Goal: Transaction & Acquisition: Download file/media

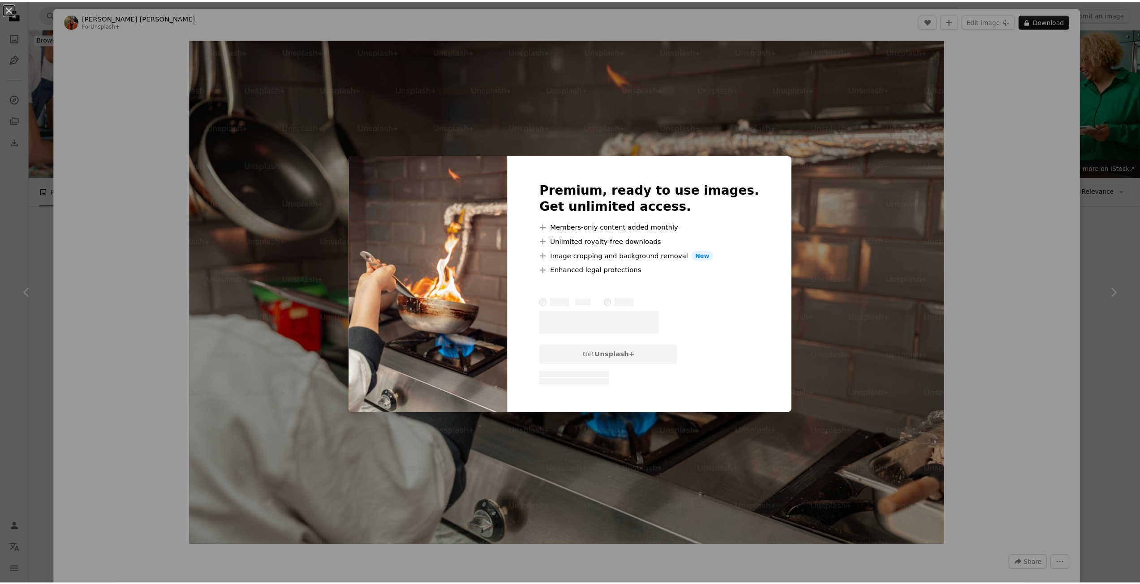
scroll to position [940, 0]
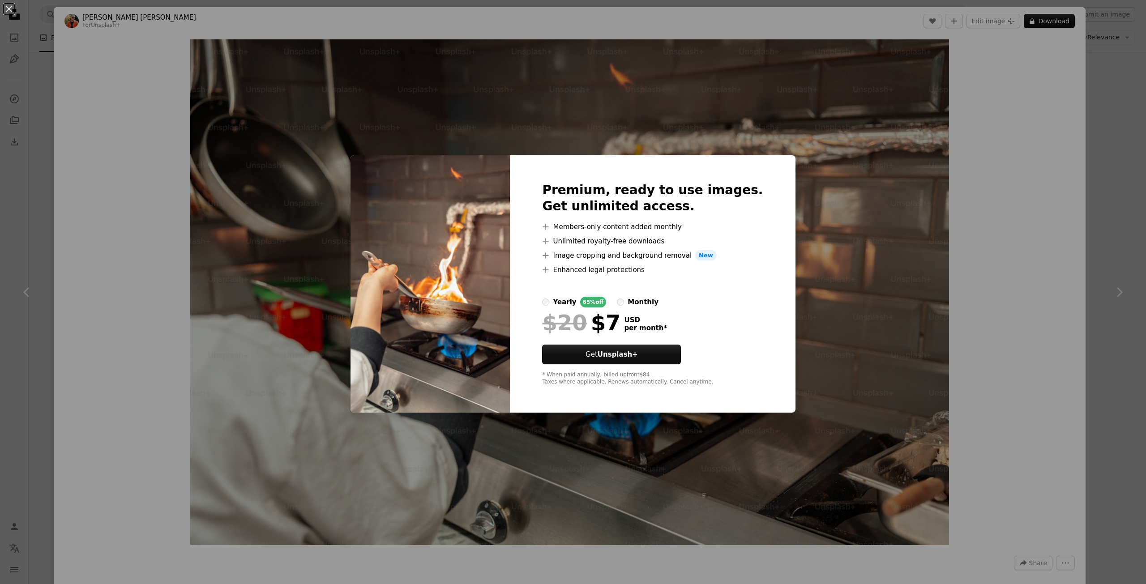
click at [1016, 133] on div "An X shape Premium, ready to use images. Get unlimited access. A plus sign Memb…" at bounding box center [573, 292] width 1146 height 584
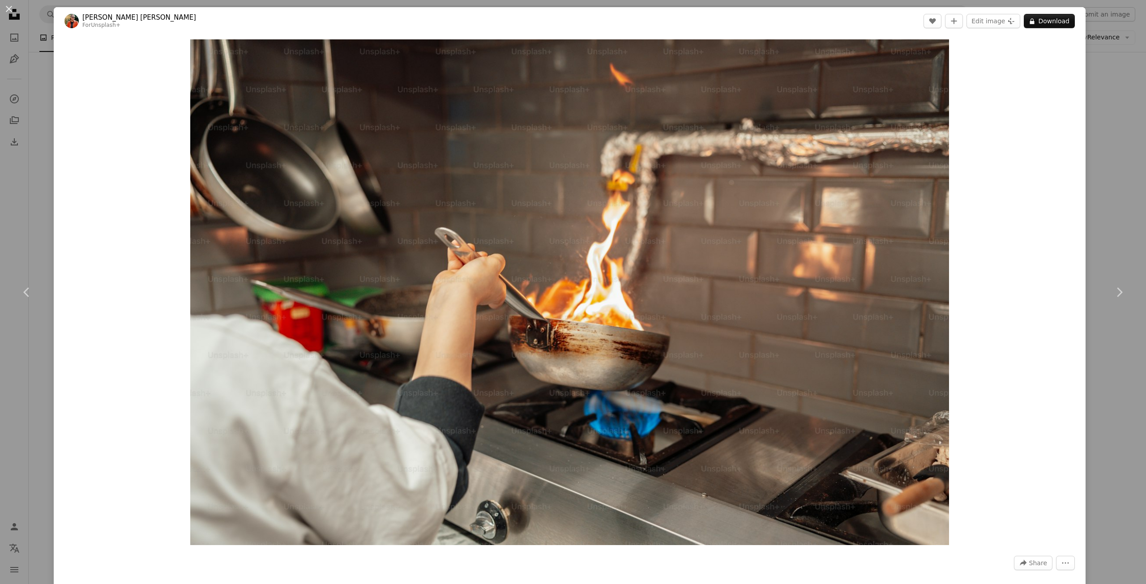
click at [1119, 78] on div "An X shape Chevron left Chevron right [PERSON_NAME] [PERSON_NAME] For Unsplash+…" at bounding box center [573, 292] width 1146 height 584
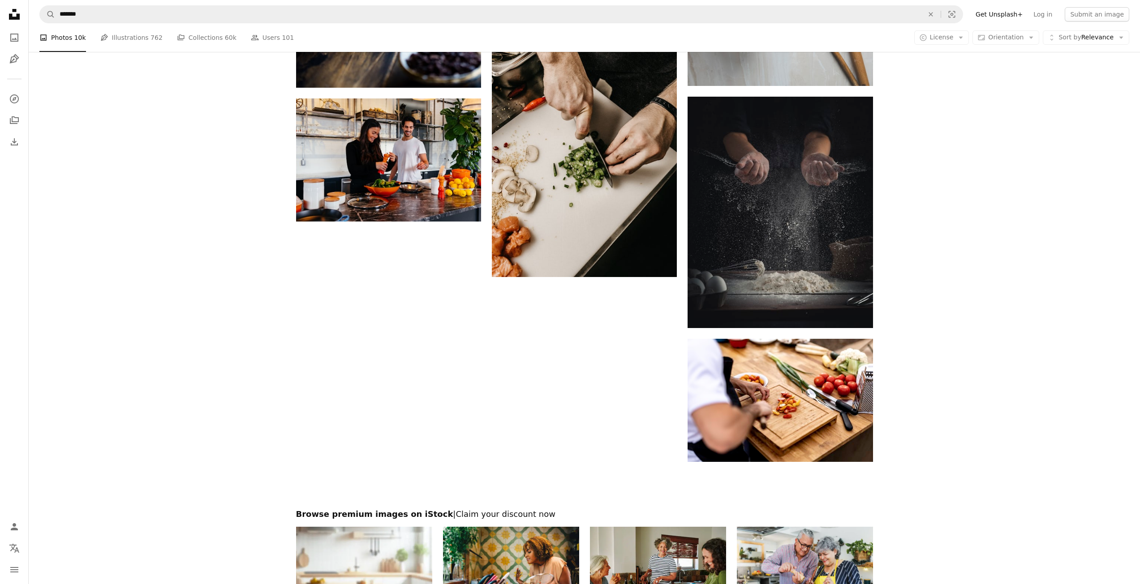
scroll to position [1433, 0]
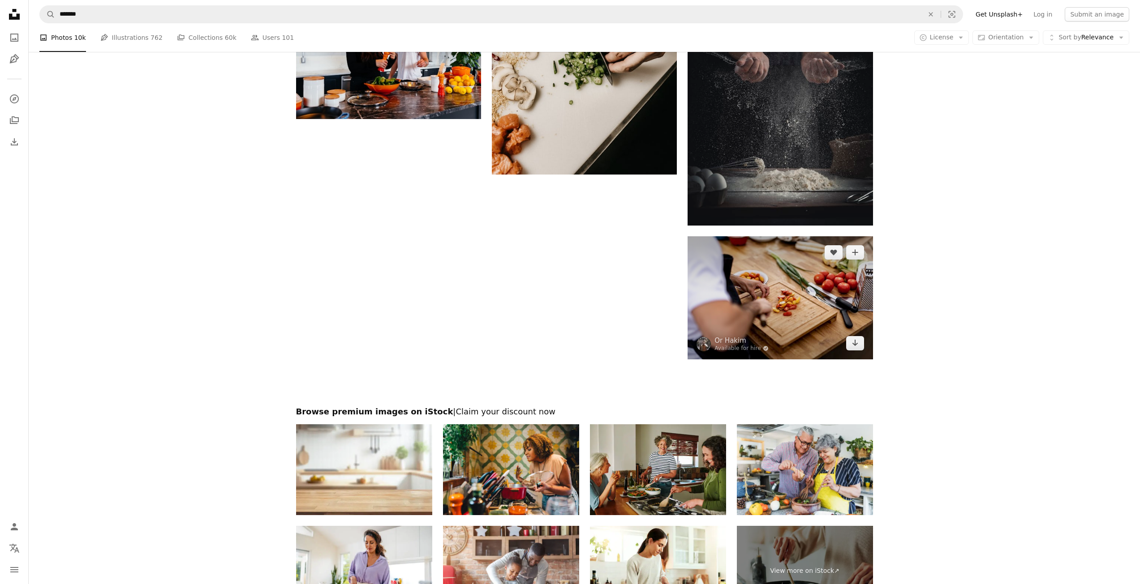
click at [824, 318] on img at bounding box center [779, 297] width 185 height 123
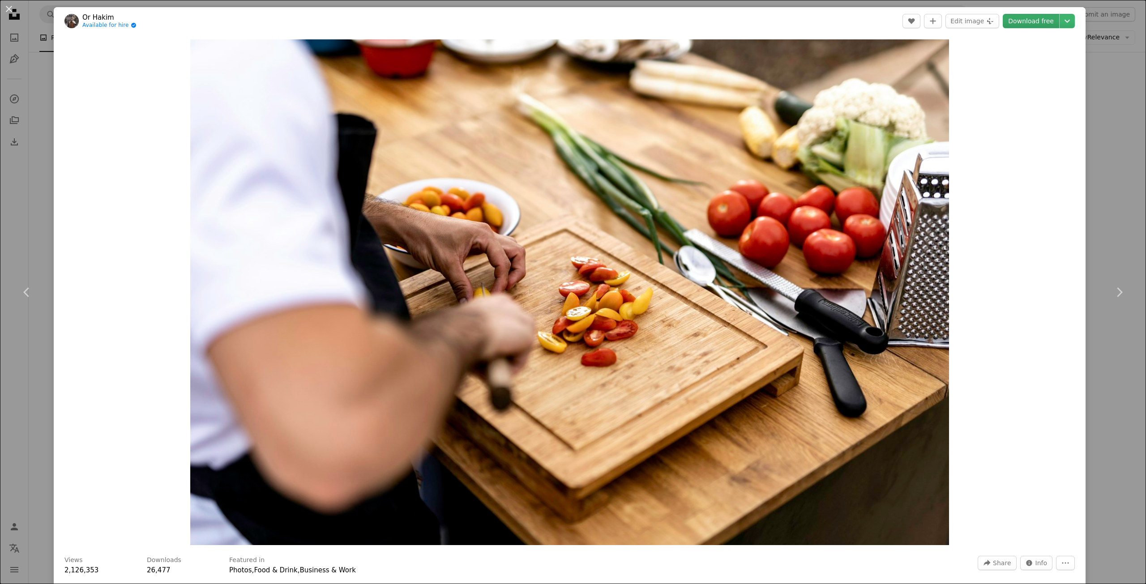
click at [1027, 16] on link "Download free" at bounding box center [1031, 21] width 56 height 14
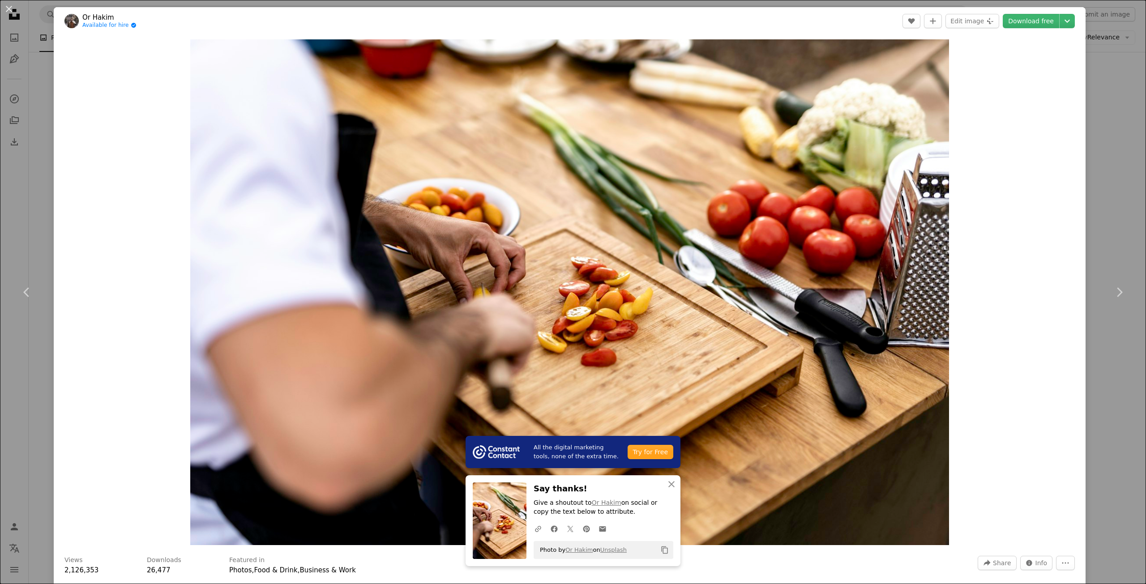
click at [1016, 176] on div "Zoom in" at bounding box center [570, 292] width 1032 height 515
click at [1107, 96] on div "An X shape Chevron left Chevron right All the digital marketing tools, none of …" at bounding box center [573, 292] width 1146 height 584
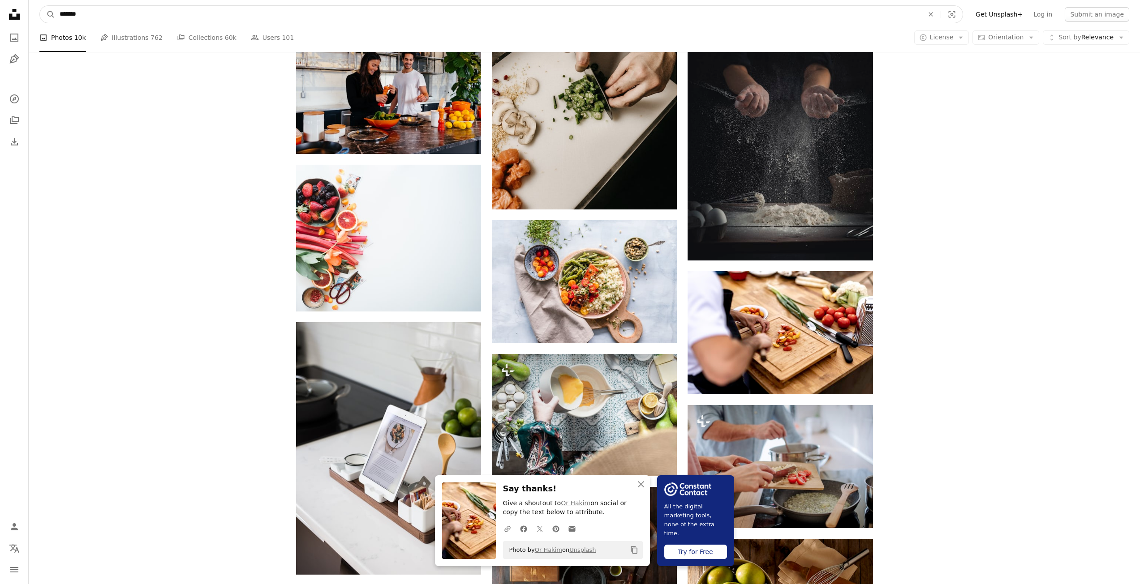
scroll to position [1366, 0]
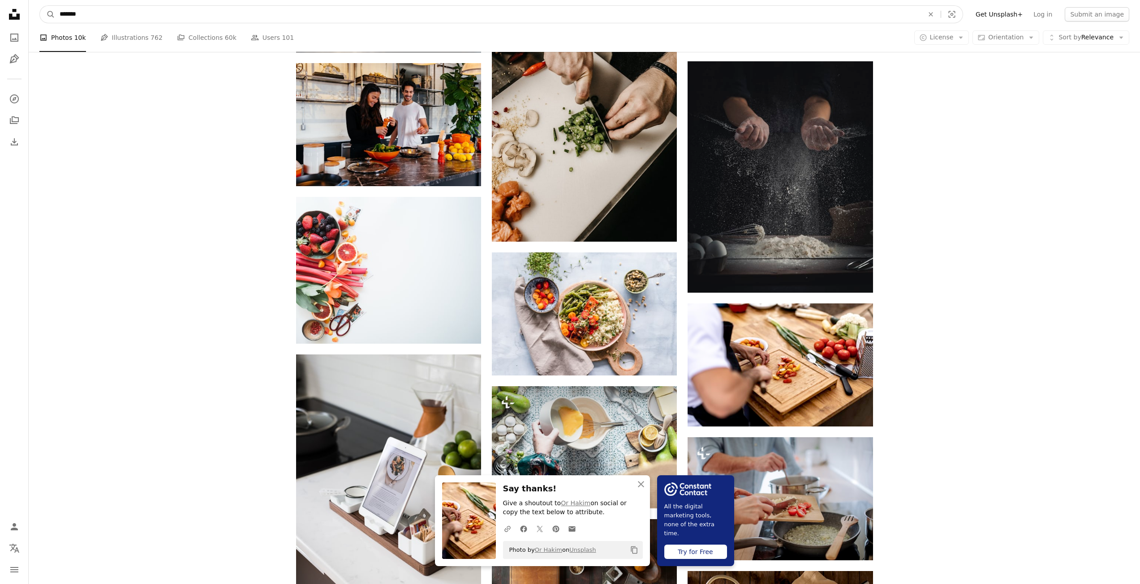
drag, startPoint x: 252, startPoint y: 7, endPoint x: 26, endPoint y: 4, distance: 225.7
click at [26, 4] on div "Unsplash logo Unsplash Home A photo Pen Tool A compass A stack of folders Downl…" at bounding box center [570, 370] width 1140 height 3473
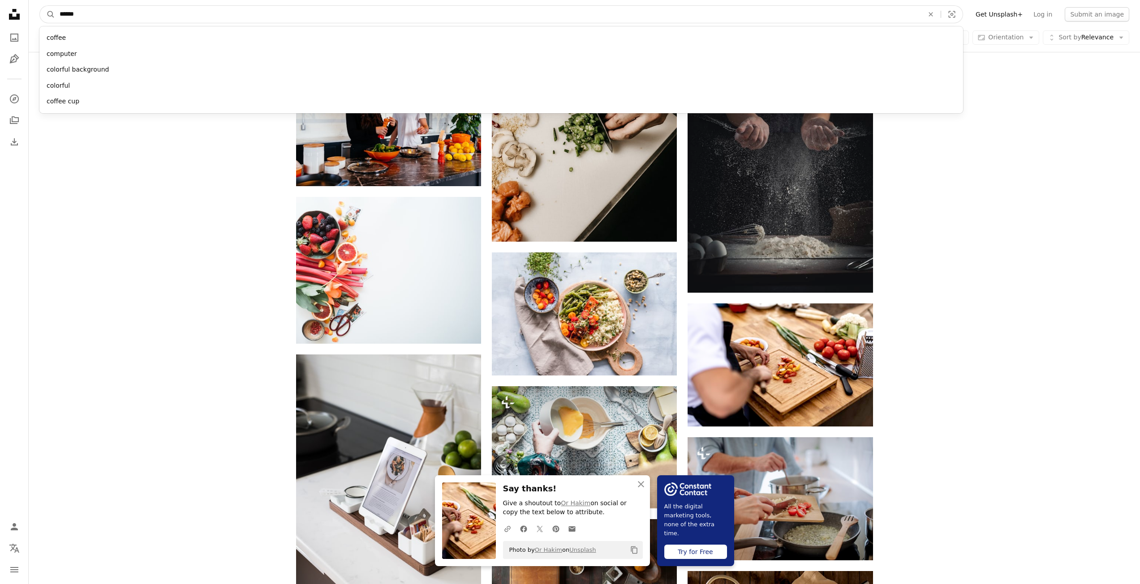
type input "*******"
click button "A magnifying glass" at bounding box center [47, 14] width 15 height 17
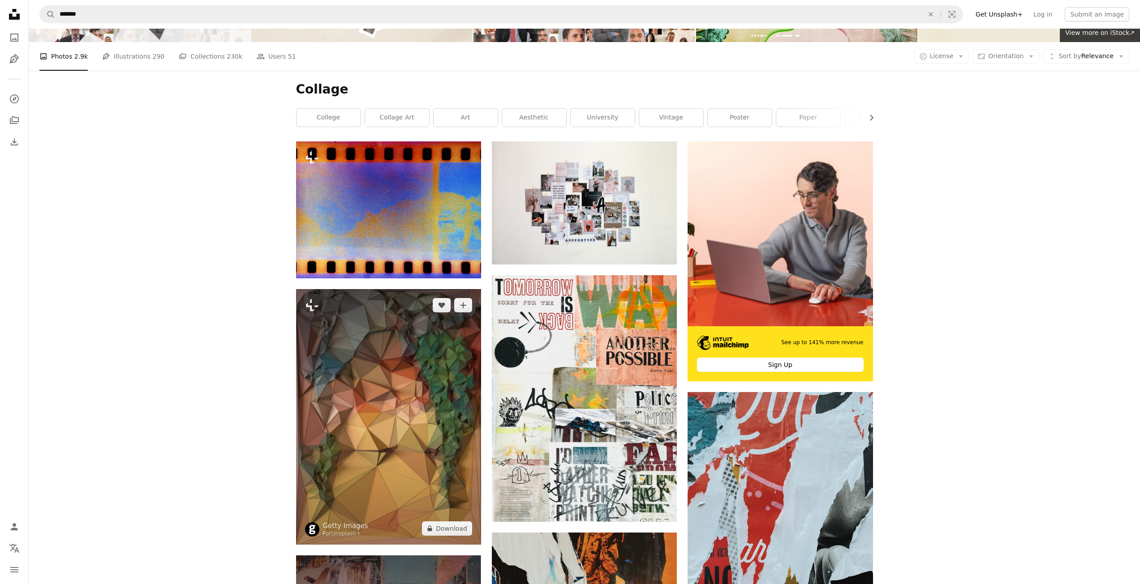
scroll to position [269, 0]
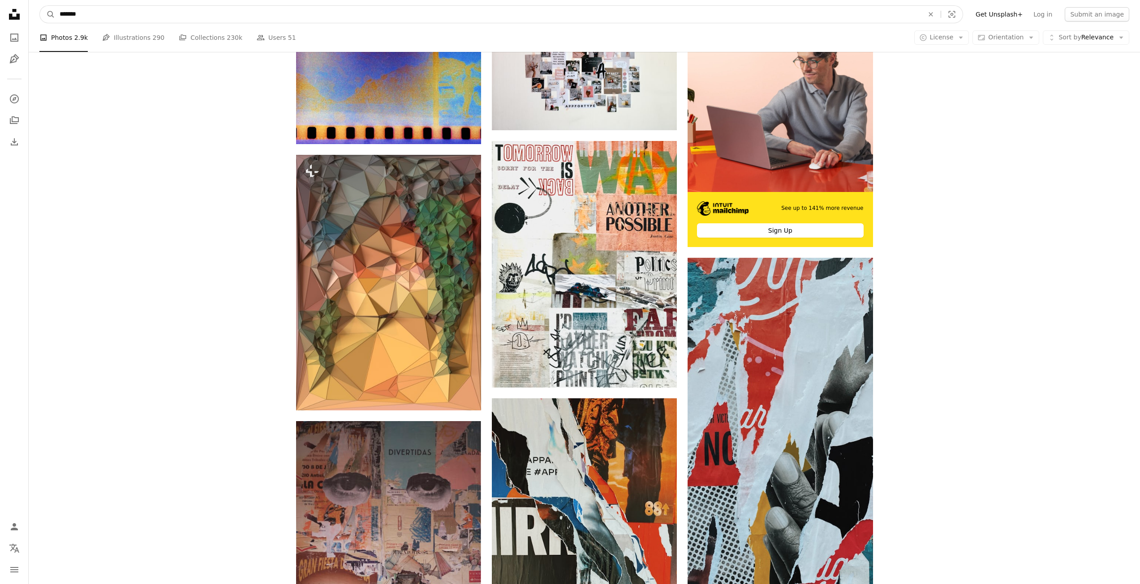
click at [104, 6] on input "*******" at bounding box center [488, 14] width 866 height 17
type input "*******"
click button "A magnifying glass" at bounding box center [47, 14] width 15 height 17
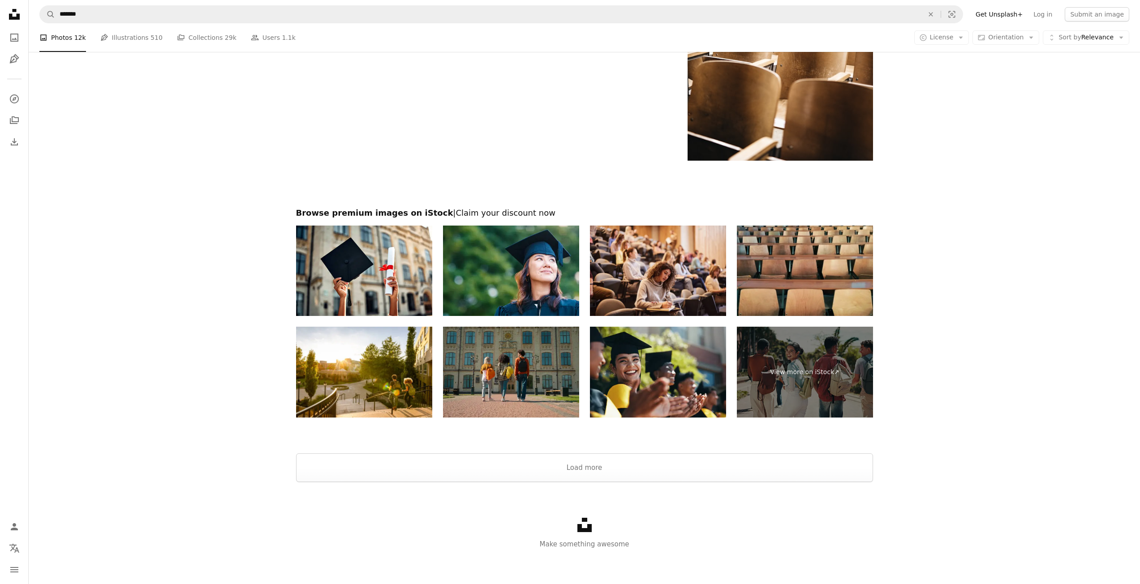
scroll to position [1595, 0]
click at [639, 460] on button "Load more" at bounding box center [584, 467] width 577 height 29
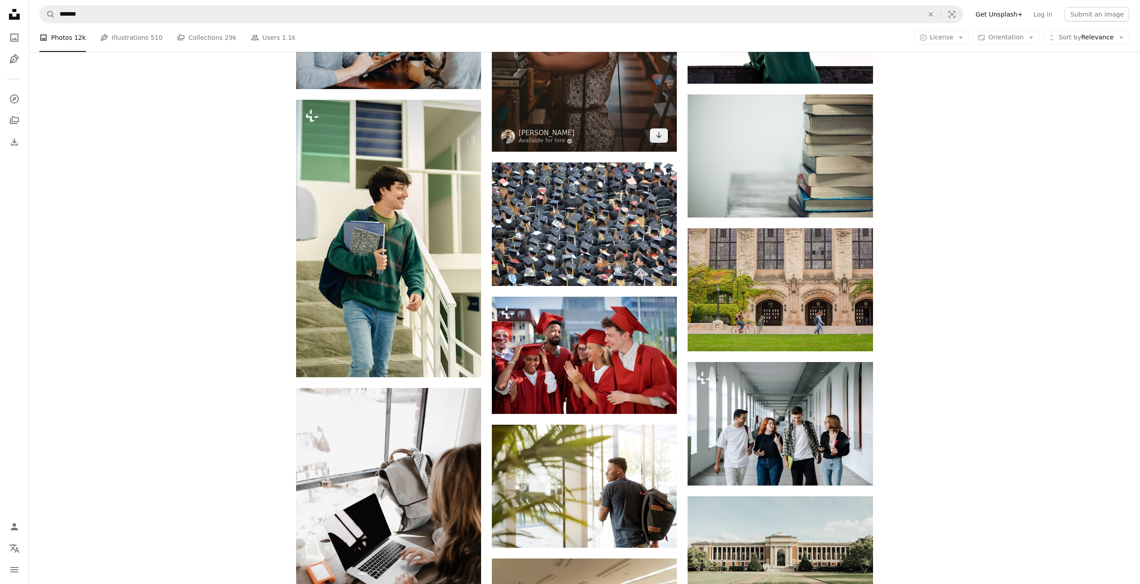
scroll to position [2356, 0]
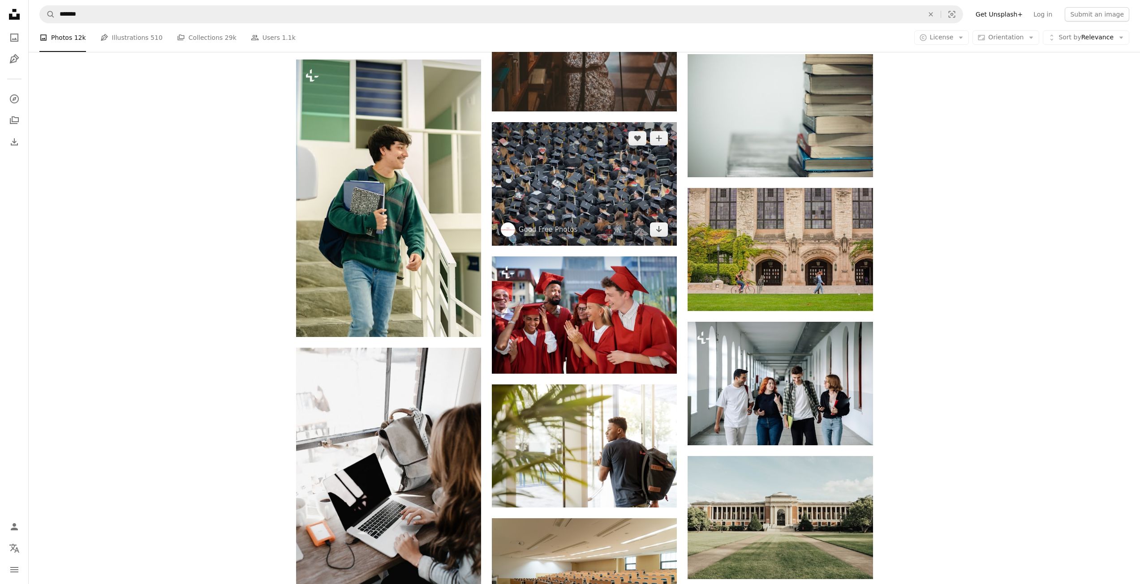
click at [588, 193] on img at bounding box center [584, 183] width 185 height 123
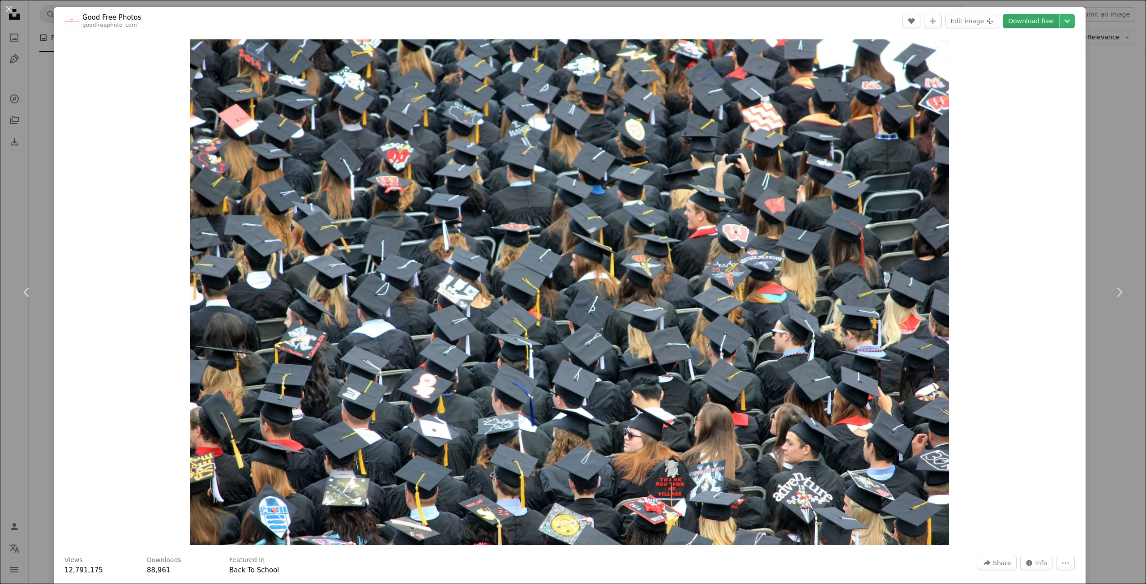
click at [1037, 21] on link "Download free" at bounding box center [1031, 21] width 56 height 14
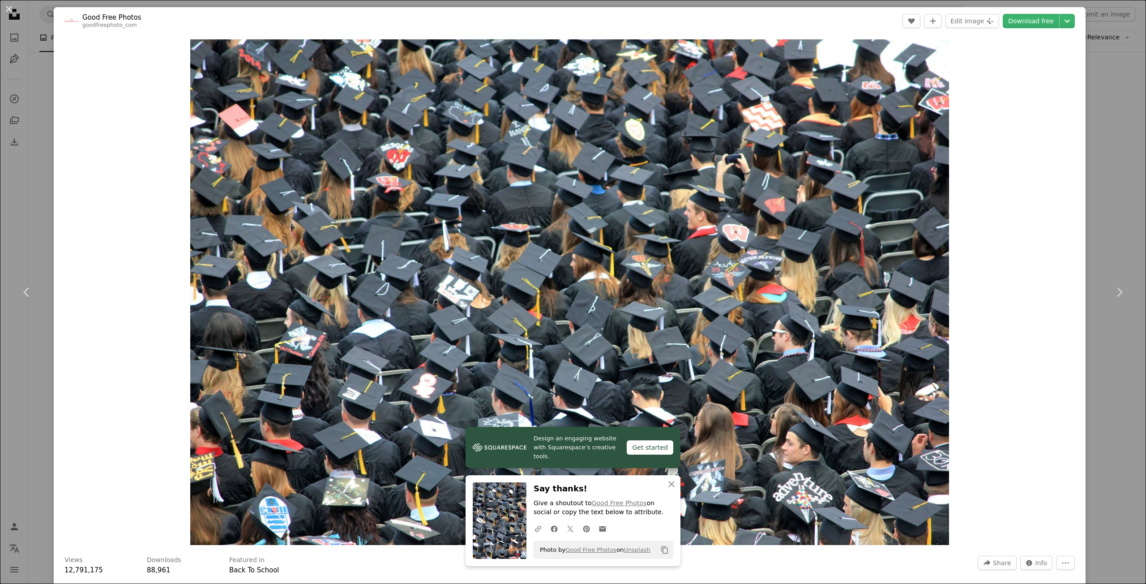
click at [1126, 146] on div "An X shape Chevron left Chevron right Design an engaging website with Squarespa…" at bounding box center [573, 292] width 1146 height 584
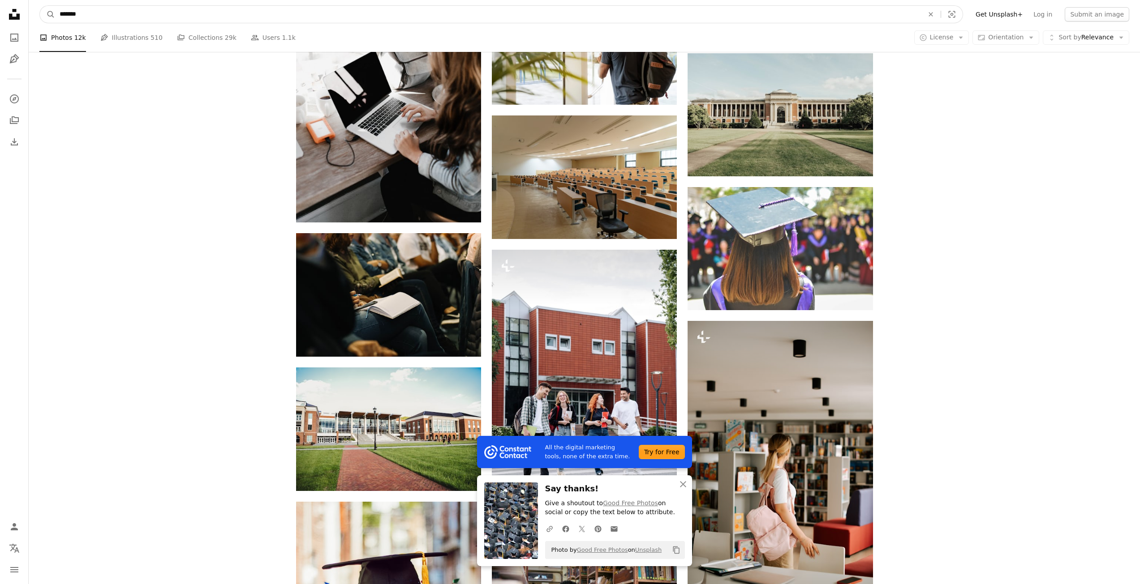
scroll to position [2700, 0]
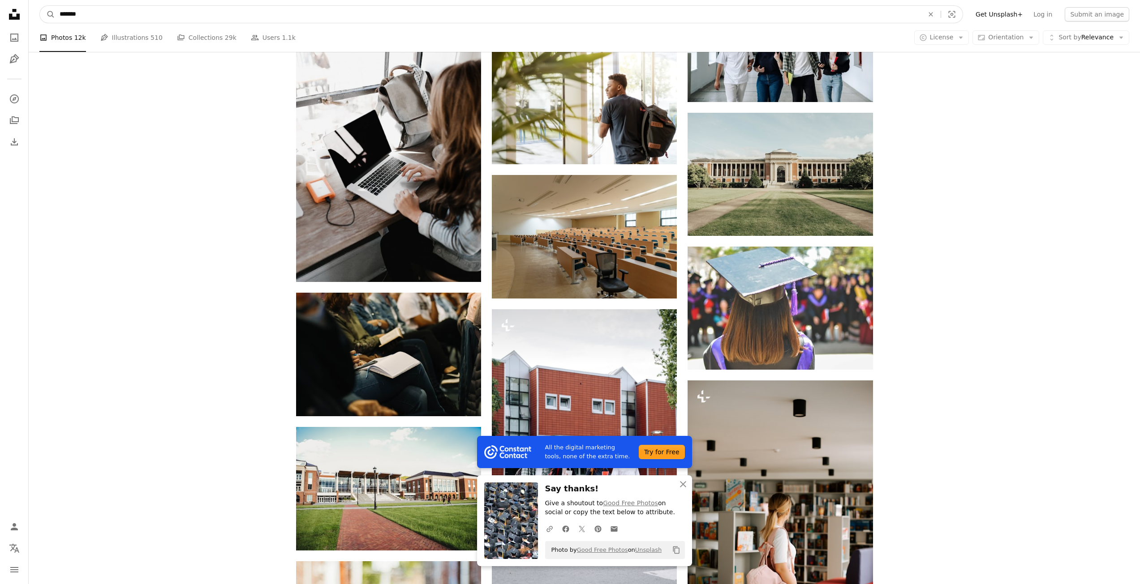
drag, startPoint x: 104, startPoint y: 12, endPoint x: 0, endPoint y: -3, distance: 105.4
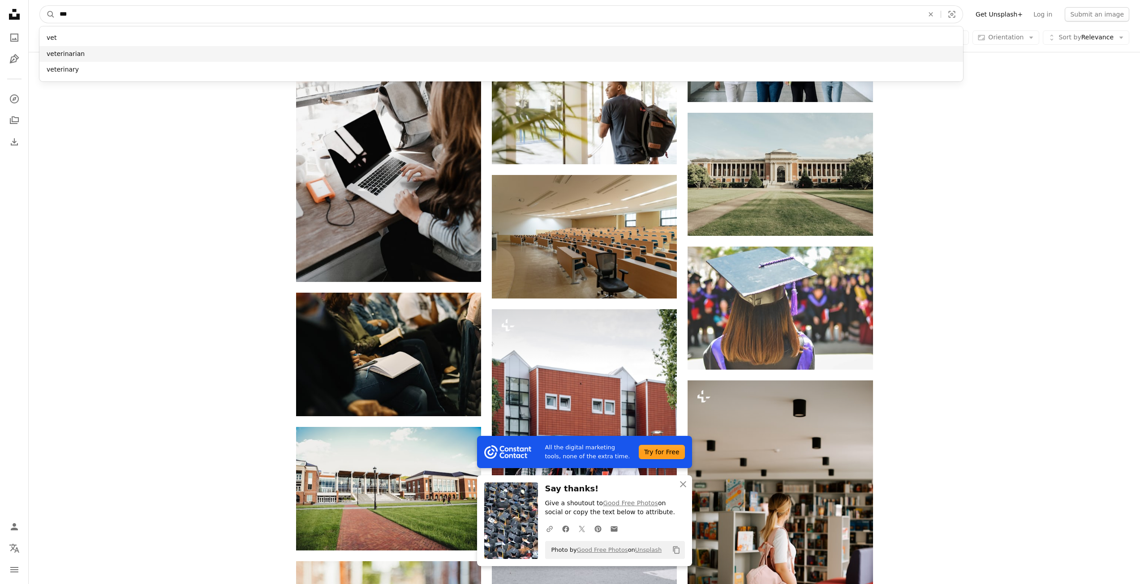
type input "***"
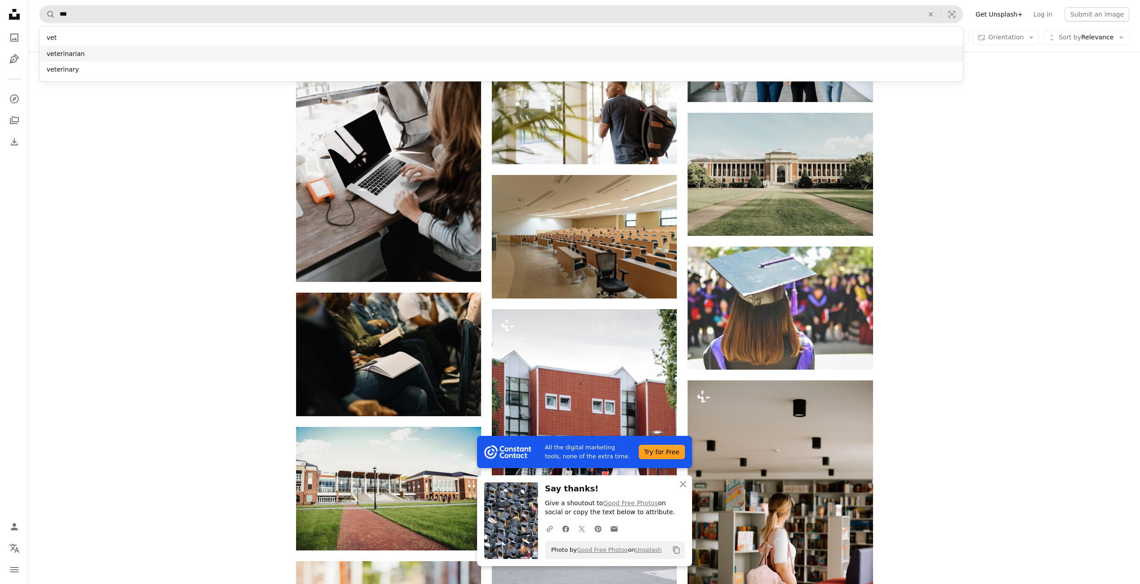
click at [115, 55] on div "veterinarian" at bounding box center [500, 54] width 923 height 16
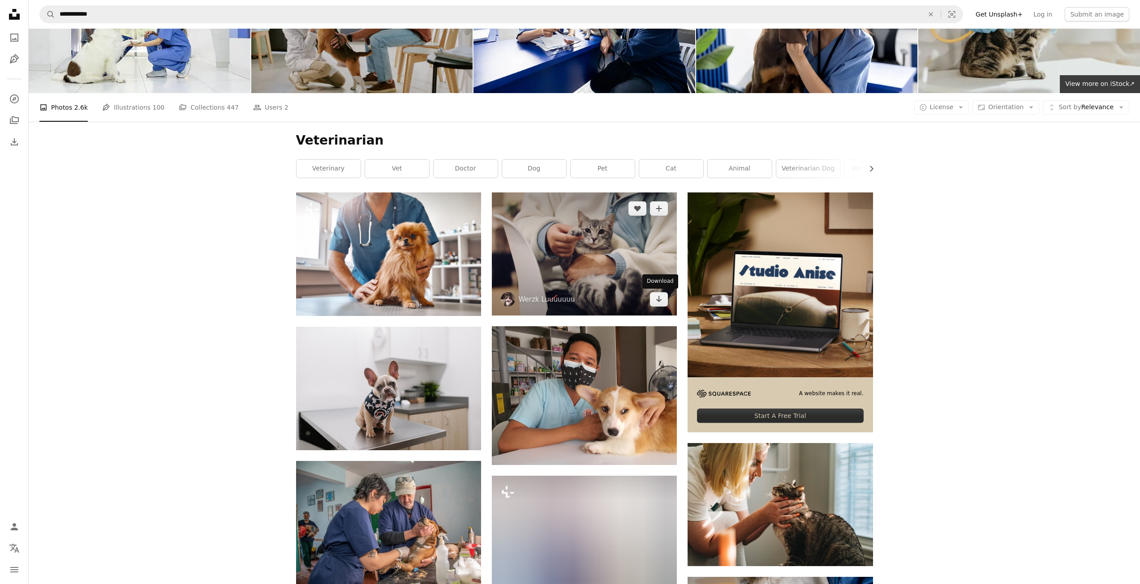
scroll to position [90, 0]
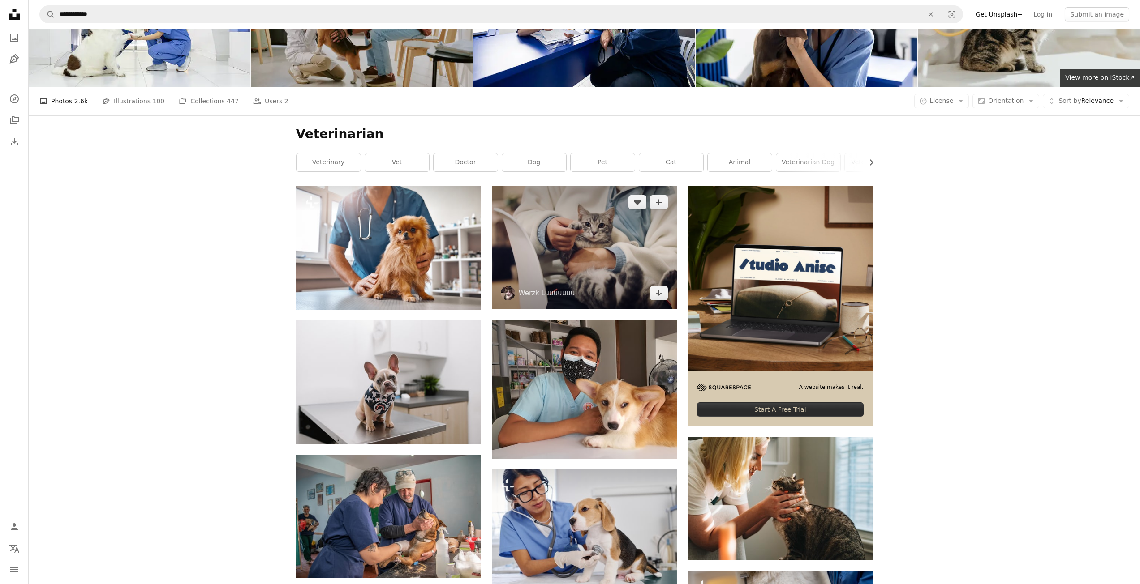
click at [550, 249] on img at bounding box center [584, 247] width 185 height 123
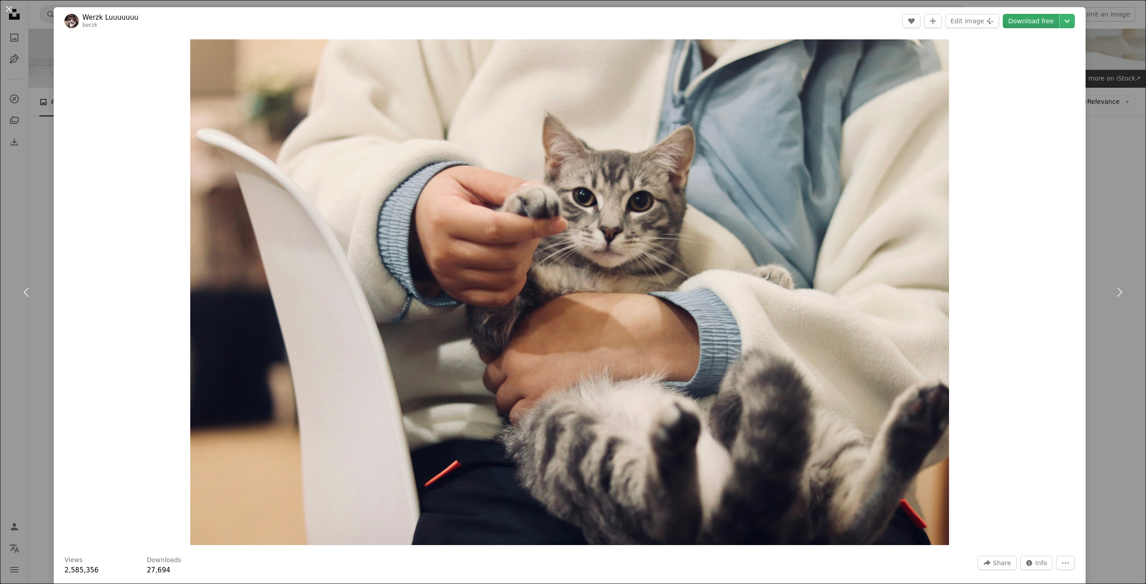
click at [1027, 21] on link "Download free" at bounding box center [1031, 21] width 56 height 14
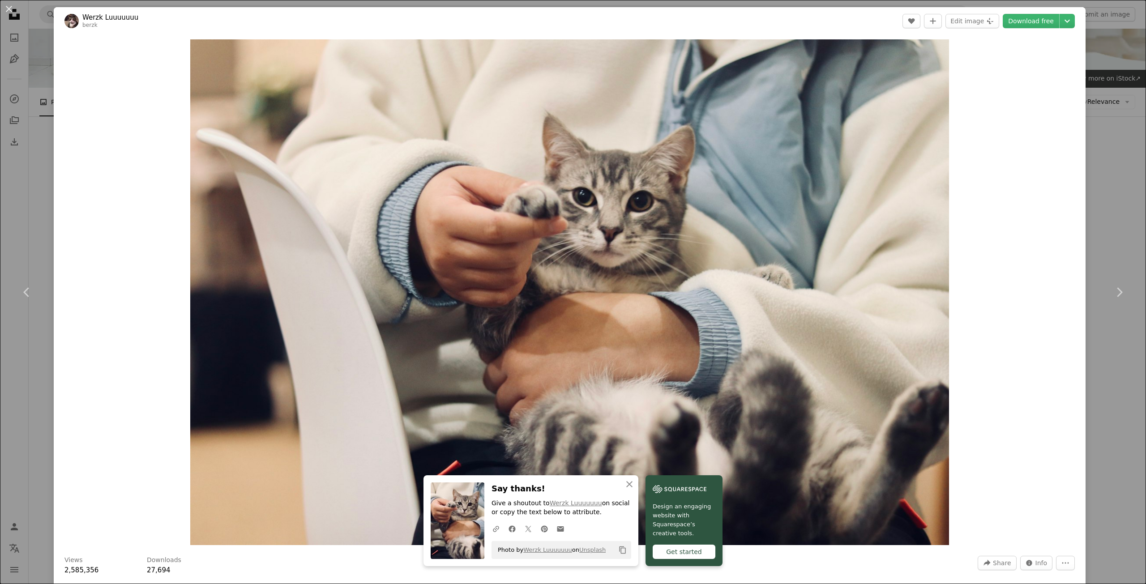
click at [1102, 190] on div "An X shape Chevron left Chevron right An X shape Close Say thanks! Give a shout…" at bounding box center [573, 292] width 1146 height 584
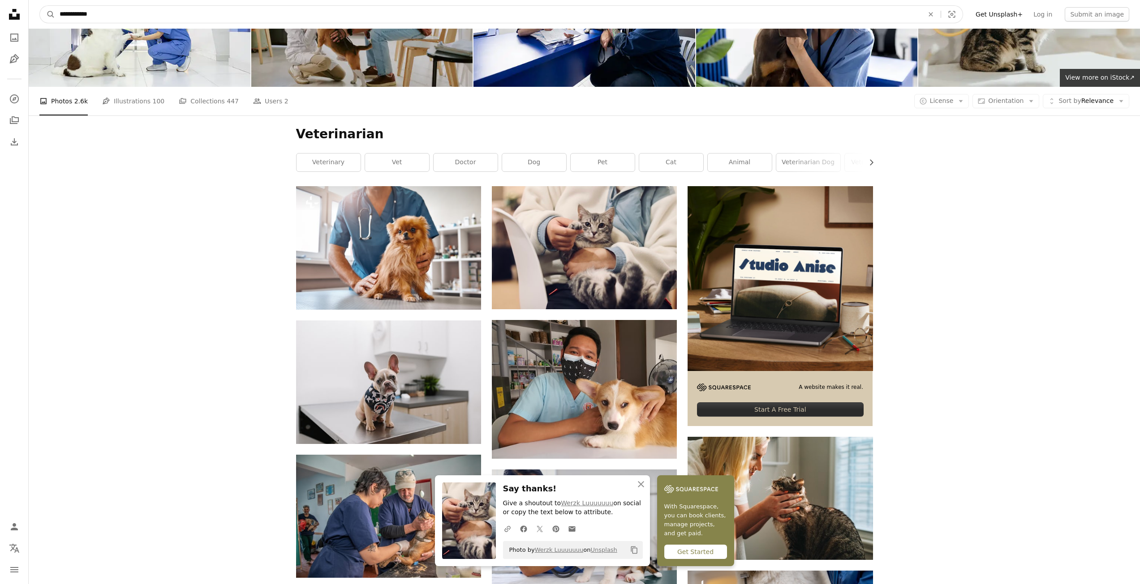
drag, startPoint x: 356, startPoint y: 12, endPoint x: 0, endPoint y: -26, distance: 357.5
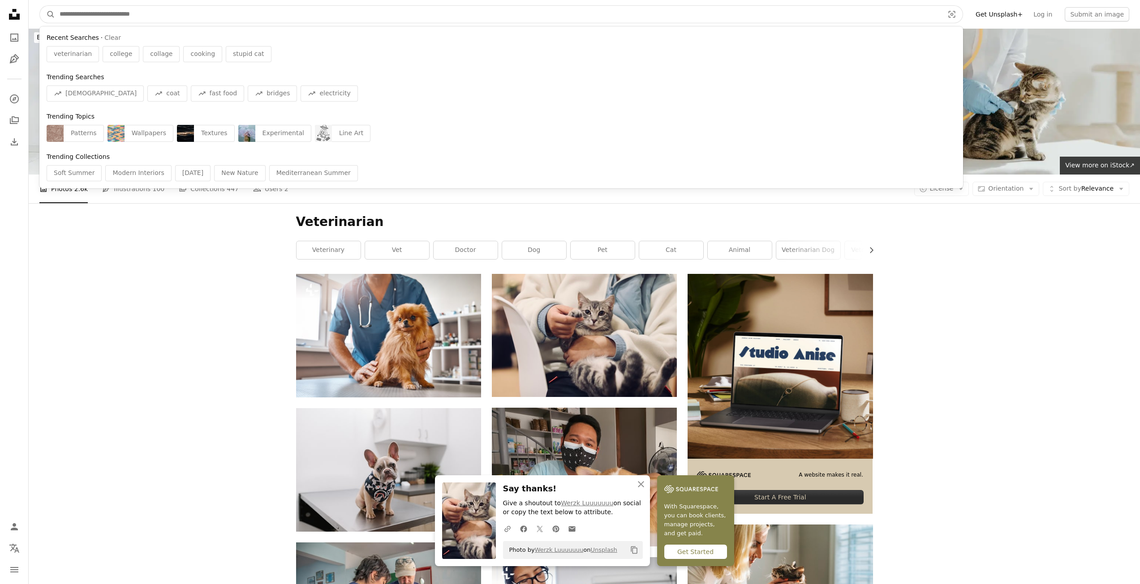
click at [40, 6] on button "A magnifying glass" at bounding box center [47, 14] width 15 height 17
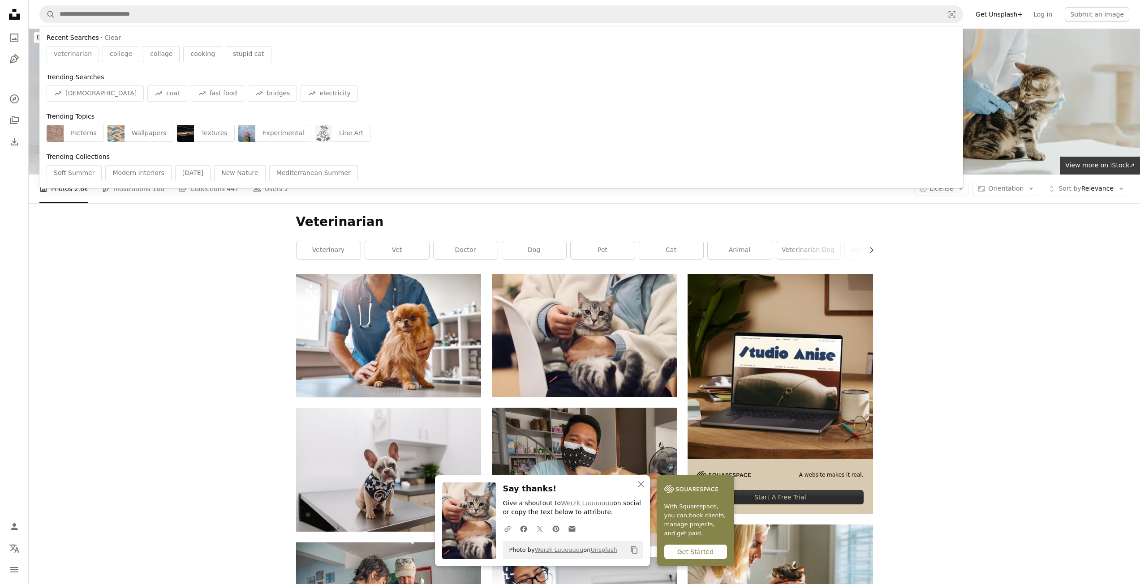
drag, startPoint x: 194, startPoint y: 334, endPoint x: 97, endPoint y: 81, distance: 271.0
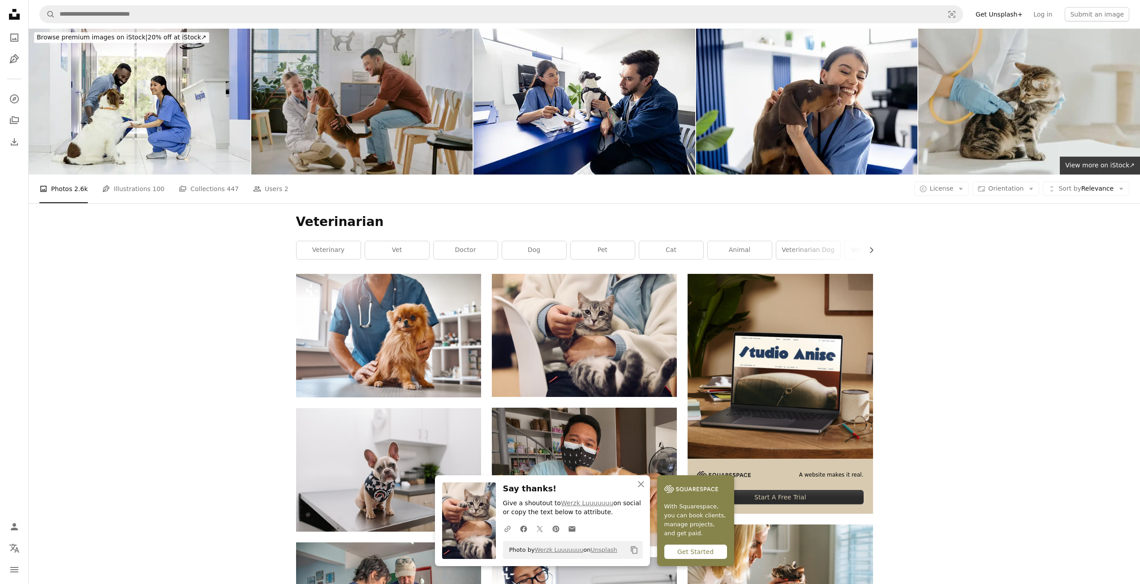
click at [8, 15] on icon "Unsplash logo Unsplash Home" at bounding box center [14, 14] width 18 height 18
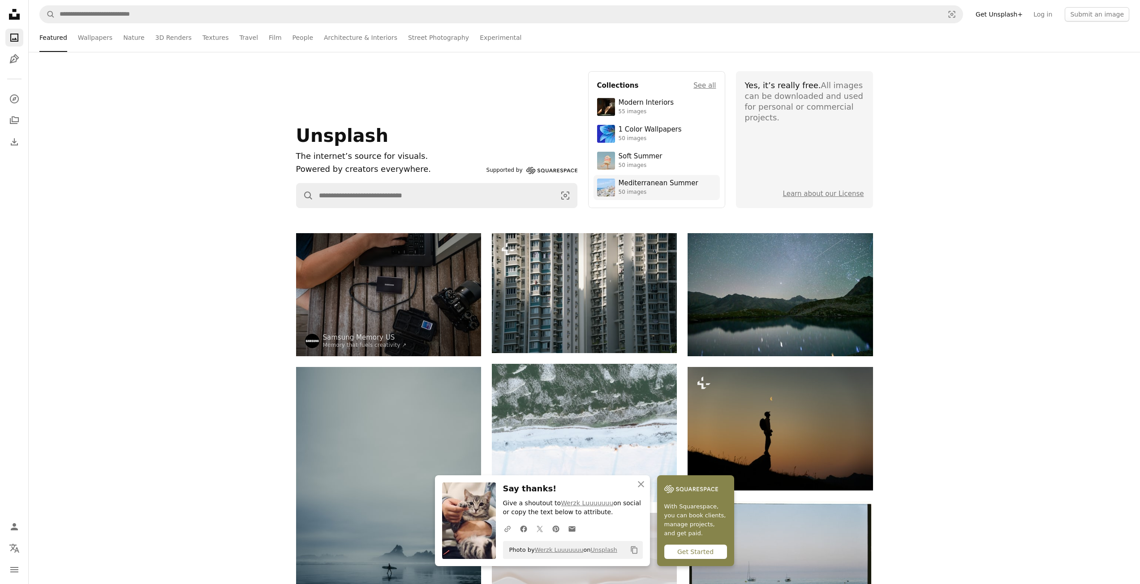
scroll to position [134, 0]
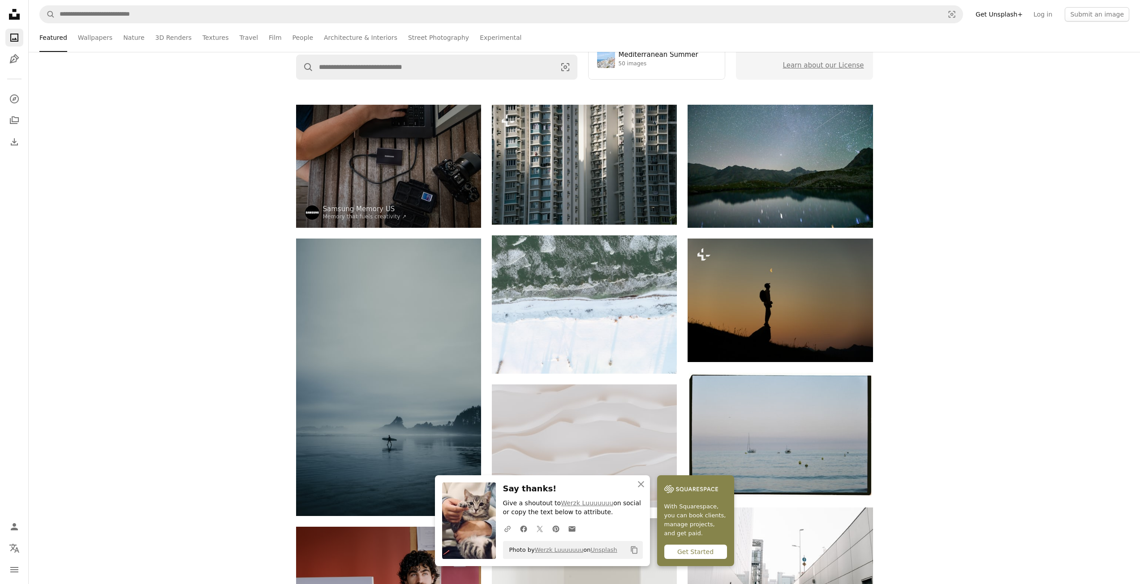
click at [467, 84] on div "Unsplash The internet’s source for visuals. Powered by creators everywhere. Sup…" at bounding box center [584, 11] width 1111 height 187
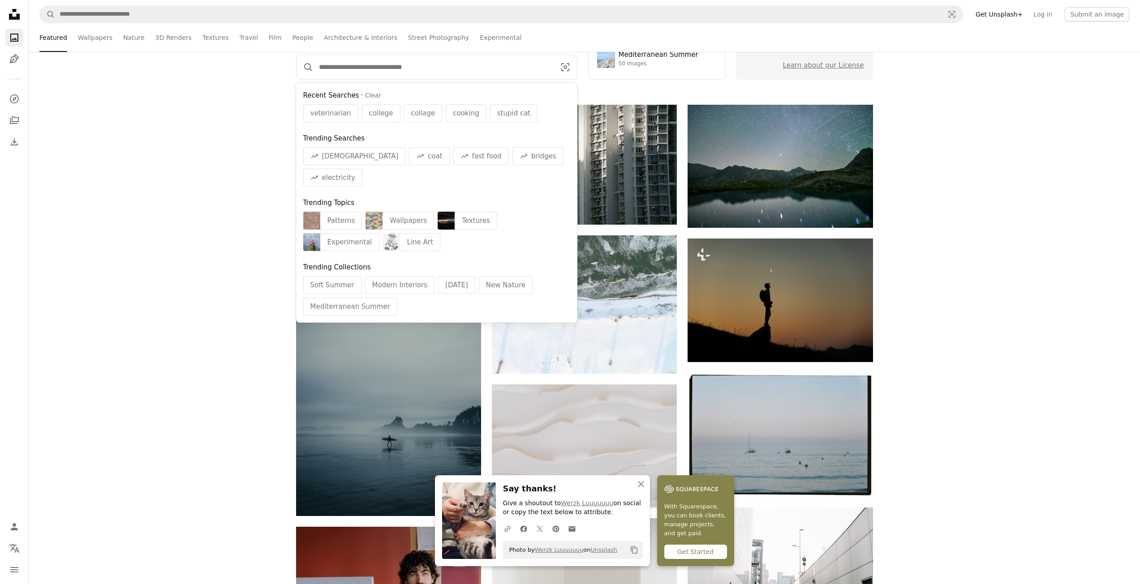
click at [473, 74] on input "Find visuals sitewide" at bounding box center [433, 67] width 240 height 24
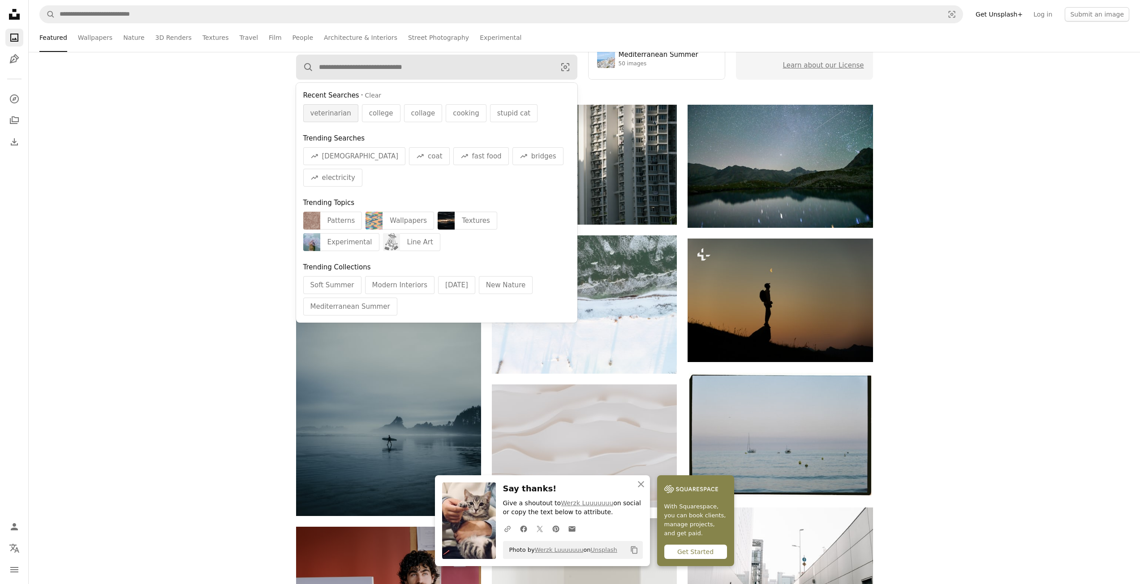
click at [330, 116] on span "veterinarian" at bounding box center [330, 113] width 41 height 11
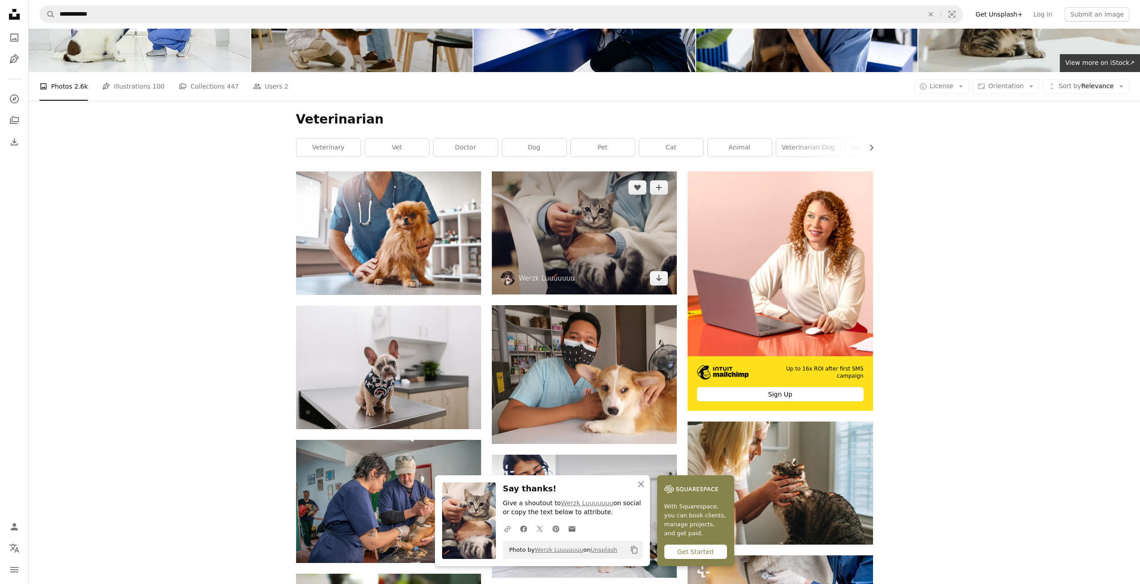
scroll to position [224, 0]
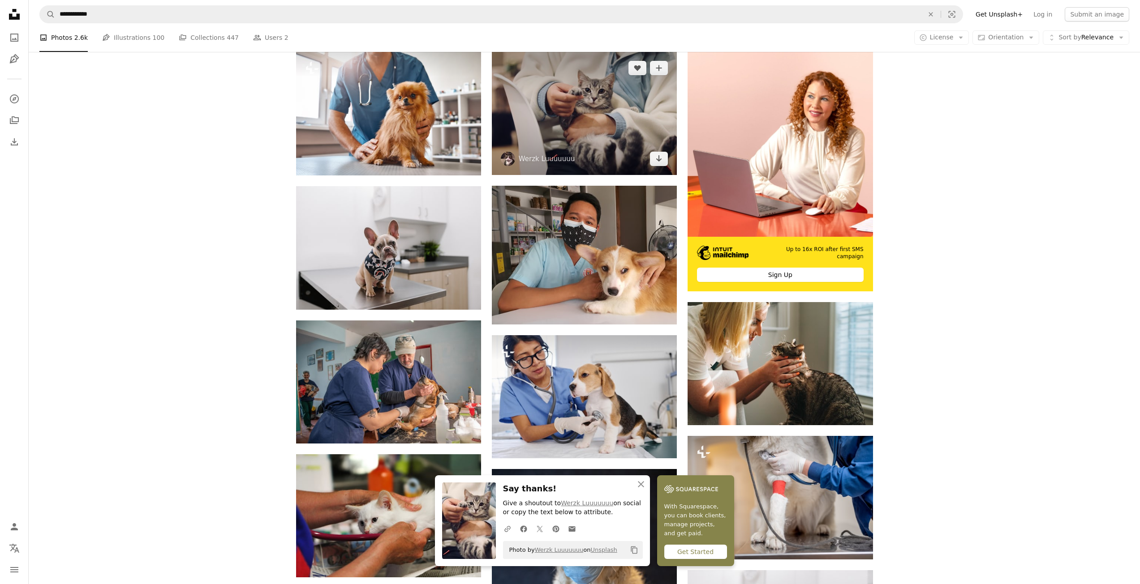
click at [564, 110] on img at bounding box center [584, 113] width 185 height 123
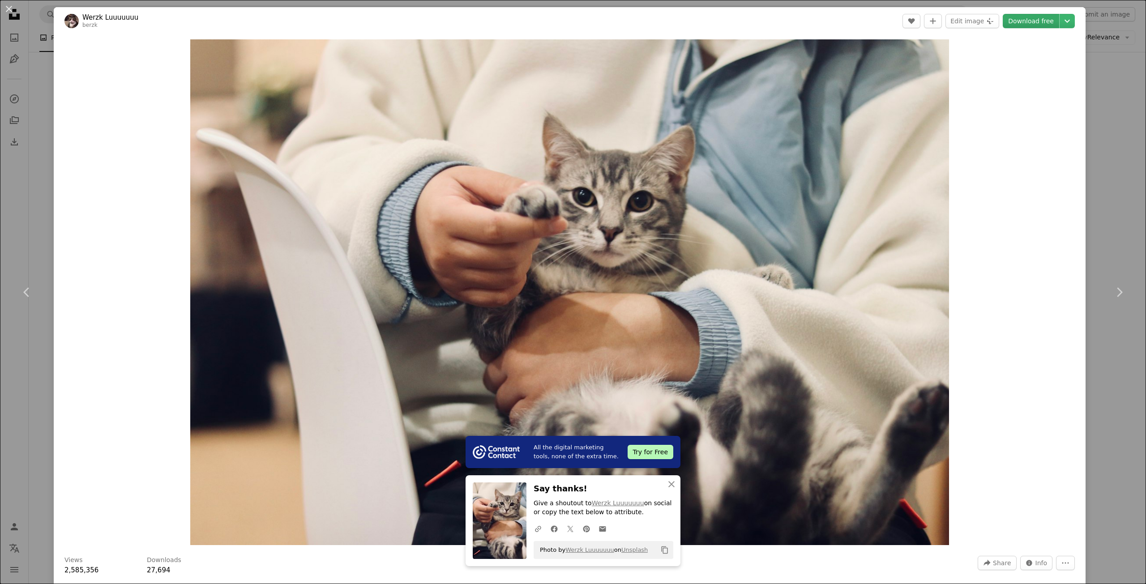
click at [1031, 17] on link "Download free" at bounding box center [1031, 21] width 56 height 14
click at [1118, 185] on div "An X shape Chevron left Chevron right All the digital marketing tools, none of …" at bounding box center [573, 292] width 1146 height 584
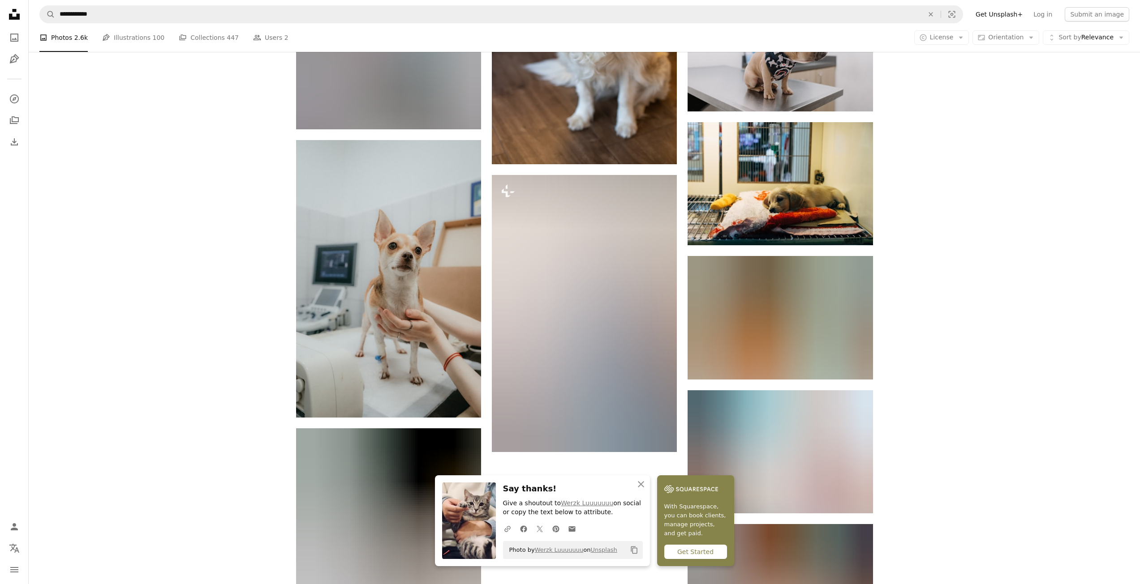
scroll to position [896, 0]
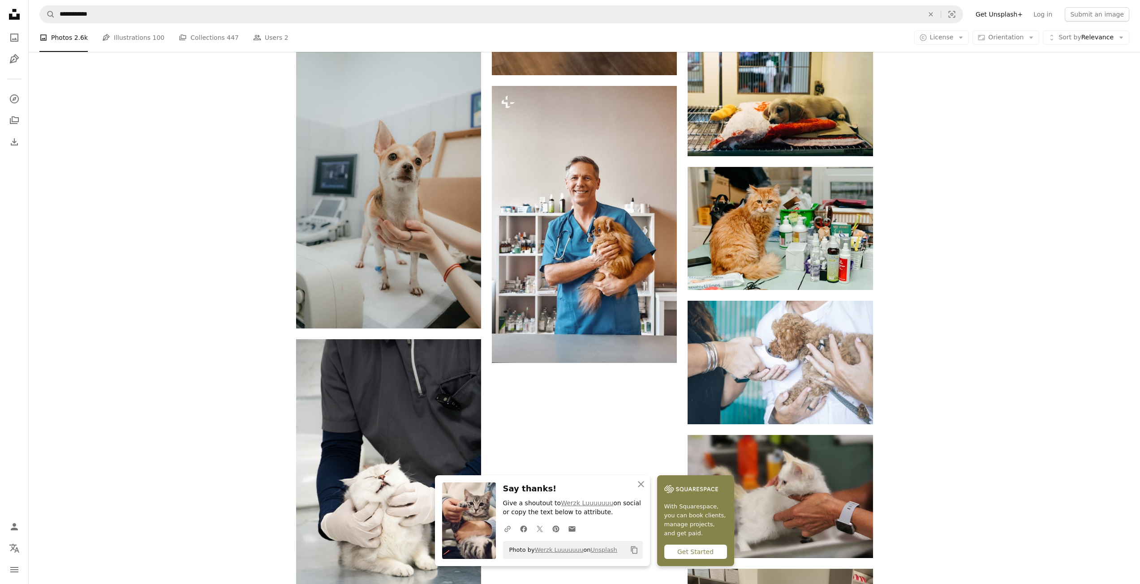
click at [4, 16] on nav "Unsplash logo Unsplash Home A photo Pen Tool A compass A stack of folders Downl…" at bounding box center [14, 292] width 29 height 584
click at [8, 14] on icon "Unsplash logo Unsplash Home" at bounding box center [14, 14] width 18 height 18
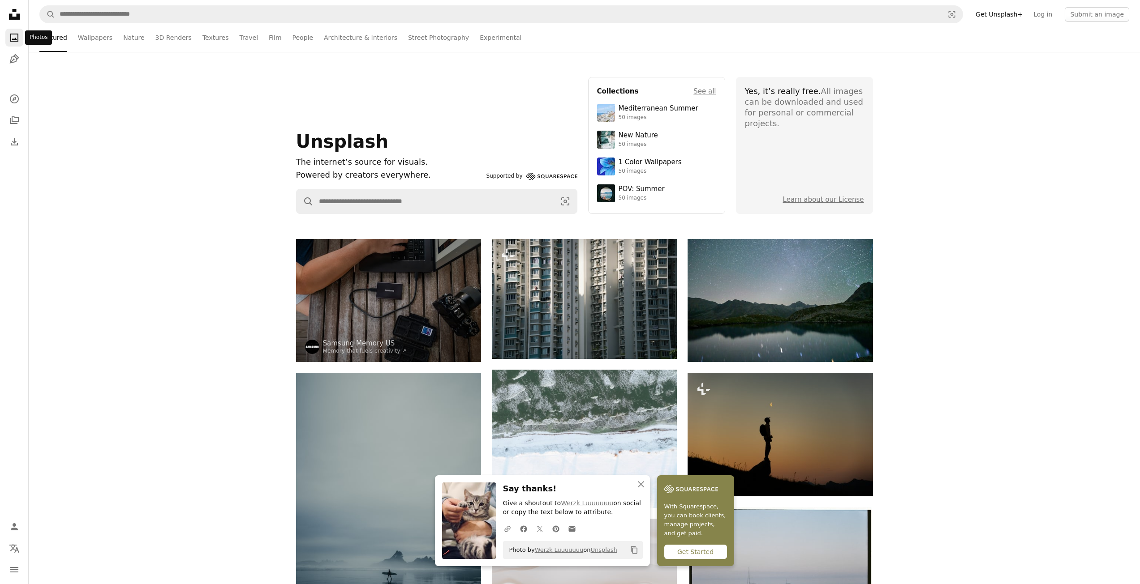
click at [15, 37] on icon "A photo" at bounding box center [14, 37] width 11 height 11
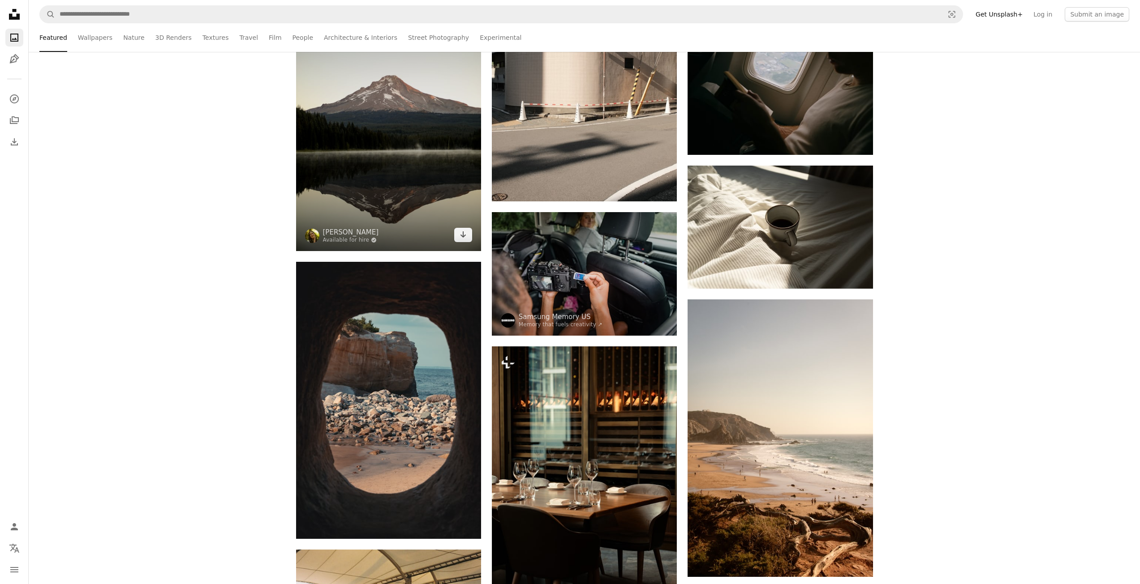
scroll to position [1343, 0]
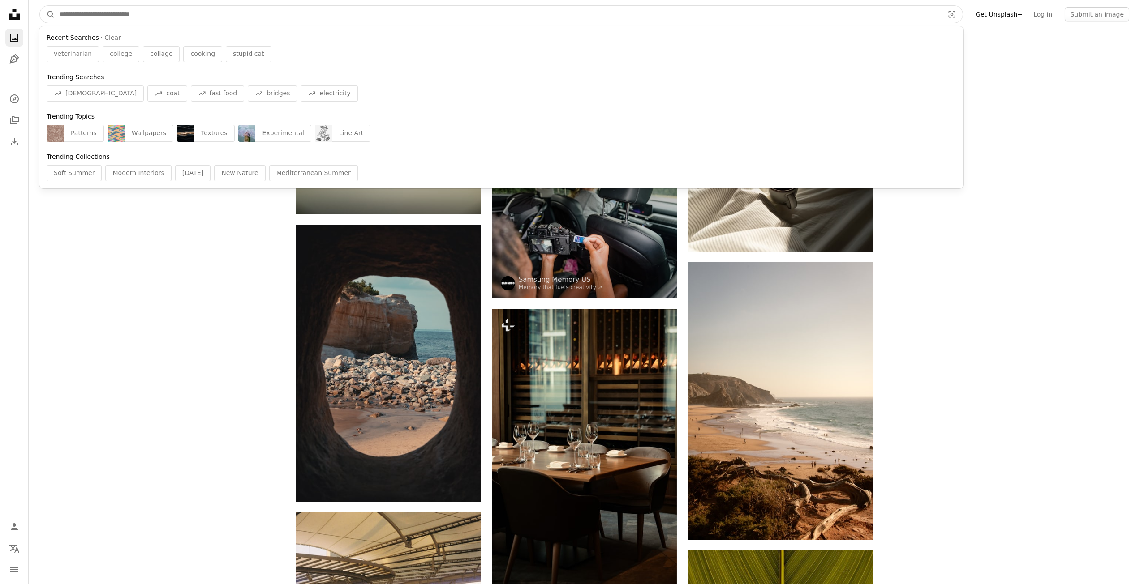
click at [403, 9] on input "Find visuals sitewide" at bounding box center [498, 14] width 886 height 17
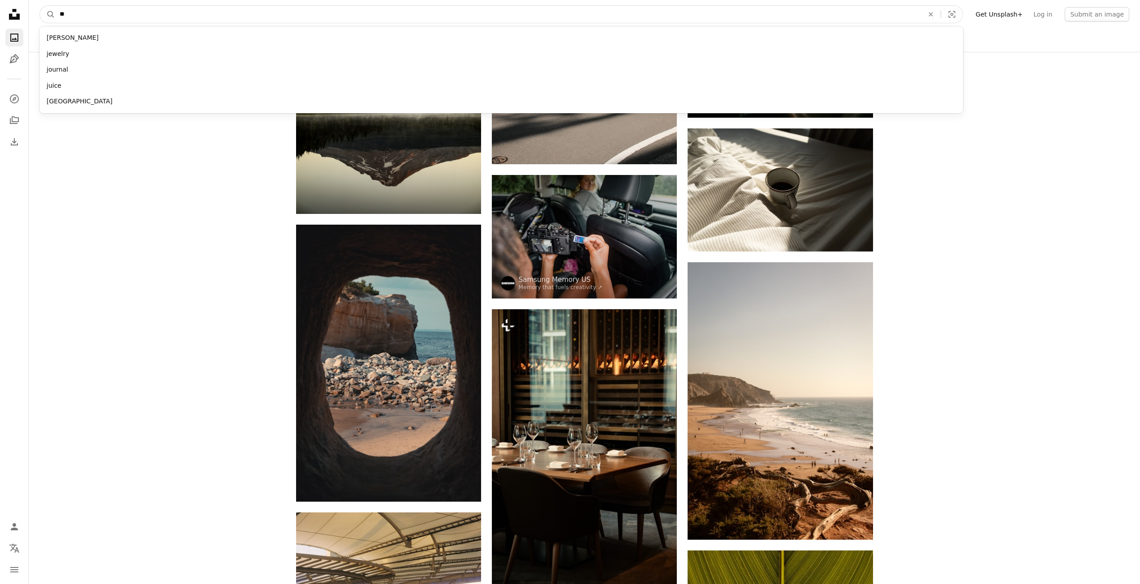
type input "***"
click button "A magnifying glass" at bounding box center [47, 14] width 15 height 17
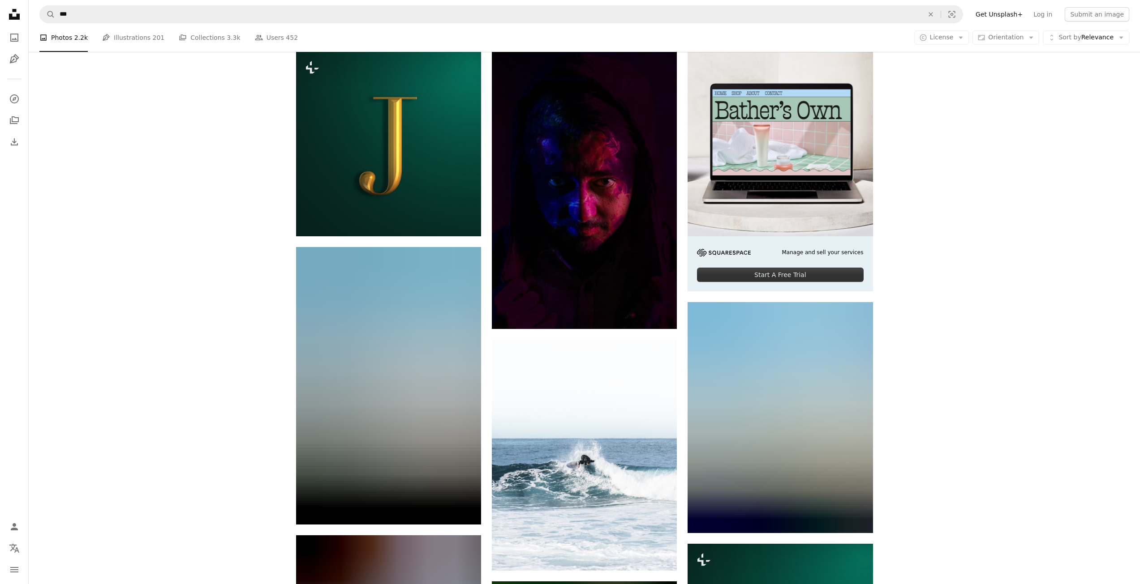
scroll to position [90, 0]
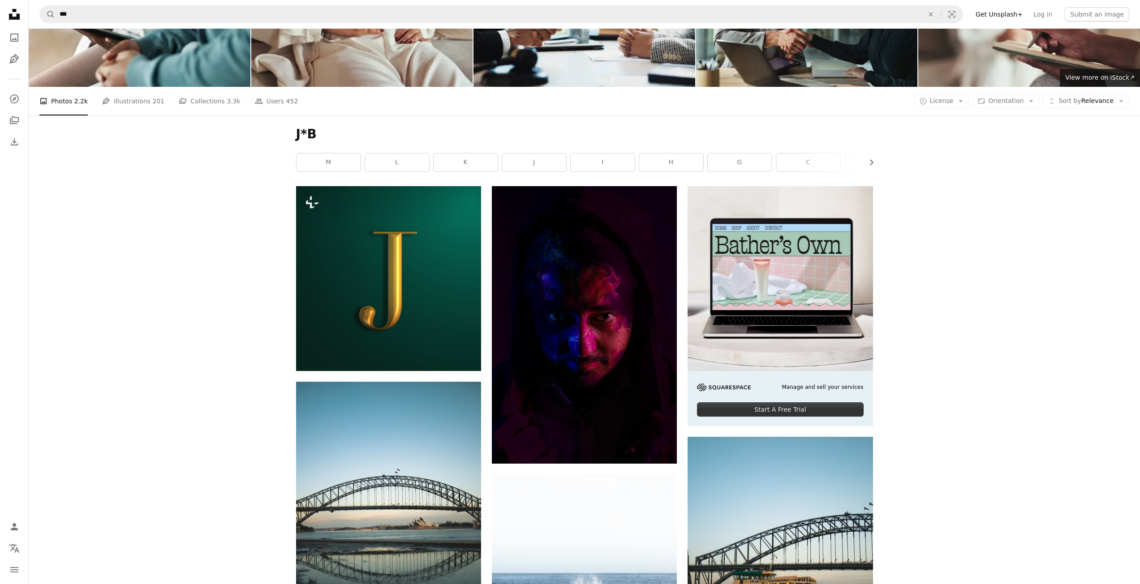
click at [309, 134] on h1 "J*B" at bounding box center [584, 134] width 577 height 16
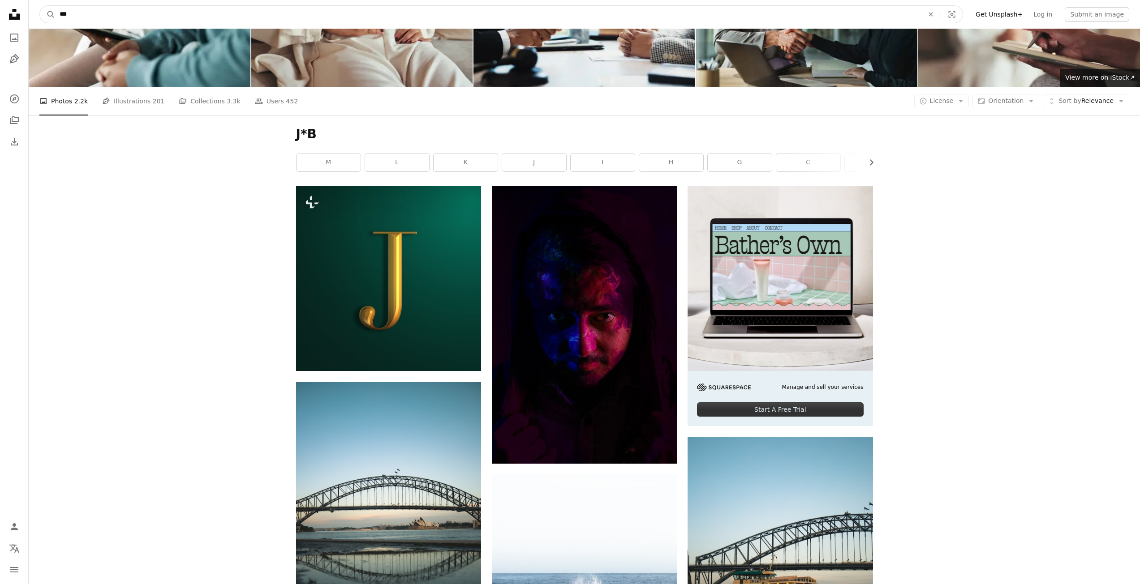
click at [65, 10] on input "***" at bounding box center [488, 14] width 866 height 17
type input "**"
click button "A magnifying glass" at bounding box center [47, 14] width 15 height 17
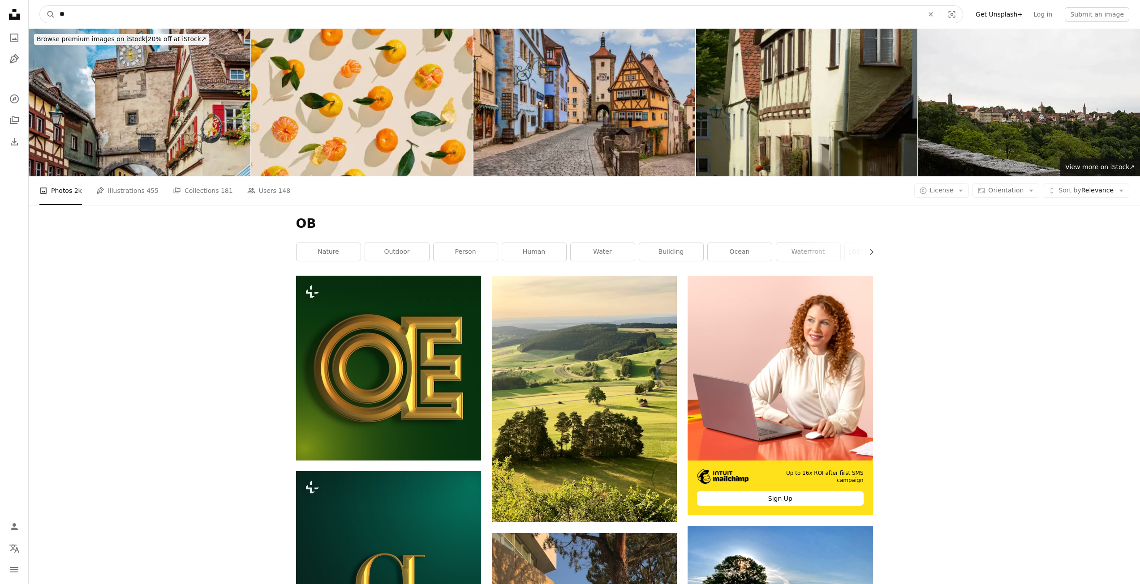
drag, startPoint x: 154, startPoint y: 12, endPoint x: 0, endPoint y: -2, distance: 154.2
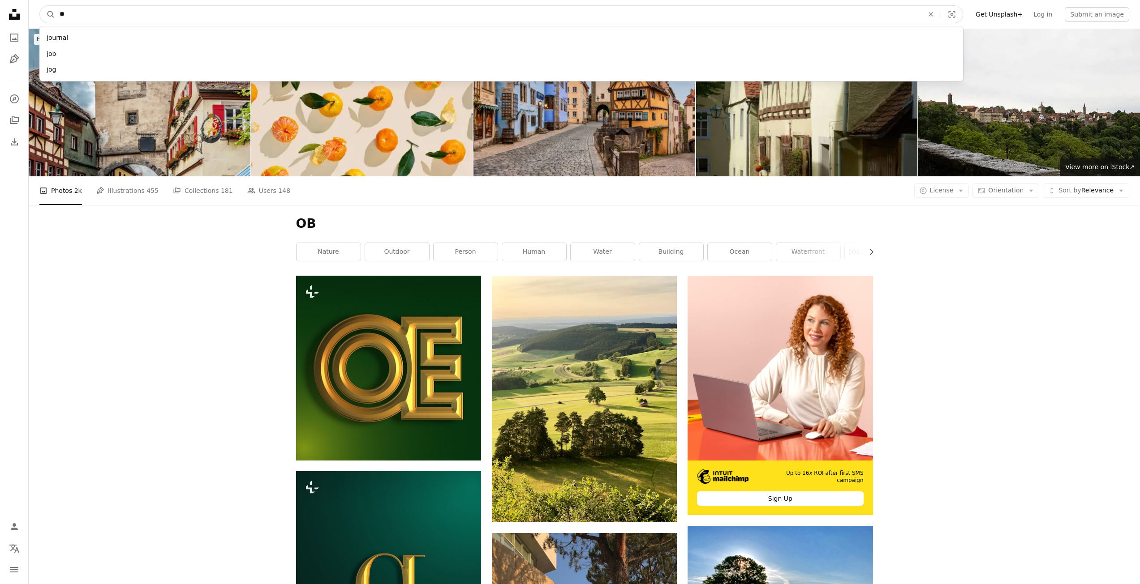
type input "***"
click button "A magnifying glass" at bounding box center [47, 14] width 15 height 17
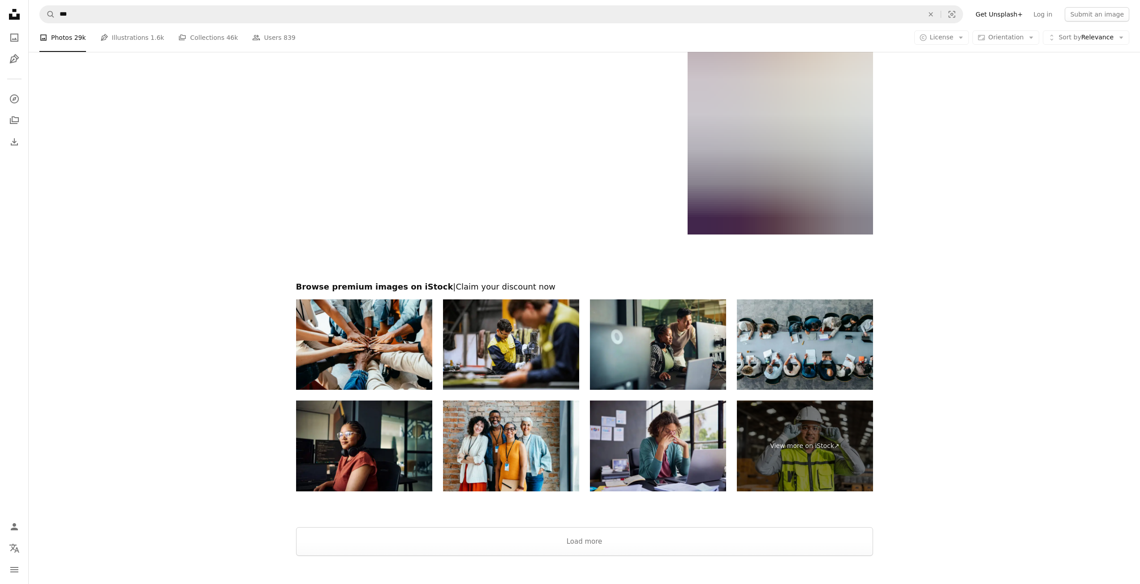
scroll to position [1537, 0]
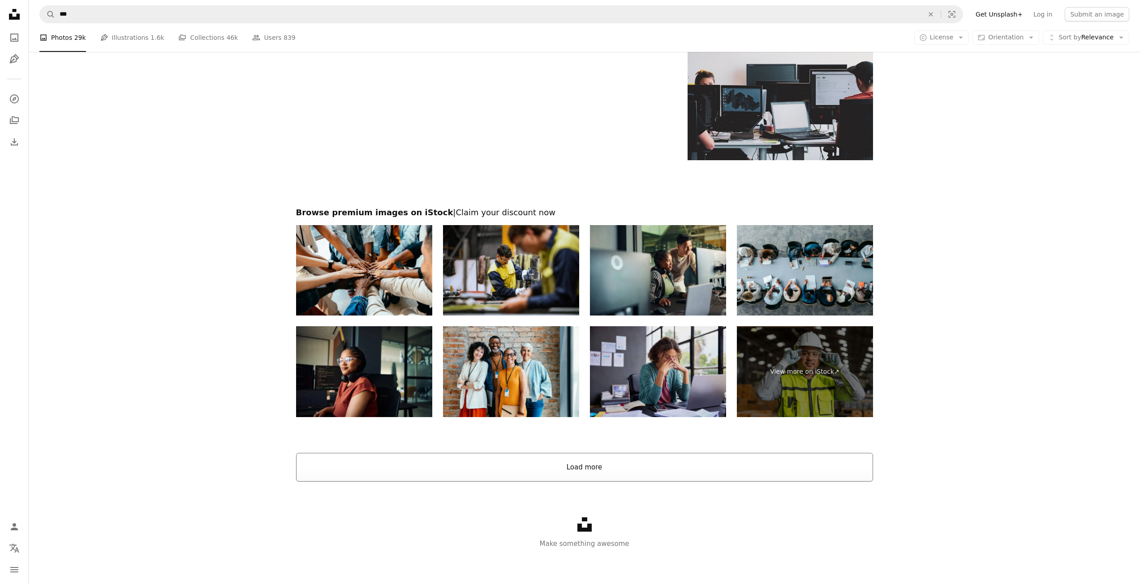
click at [597, 467] on button "Load more" at bounding box center [584, 467] width 577 height 29
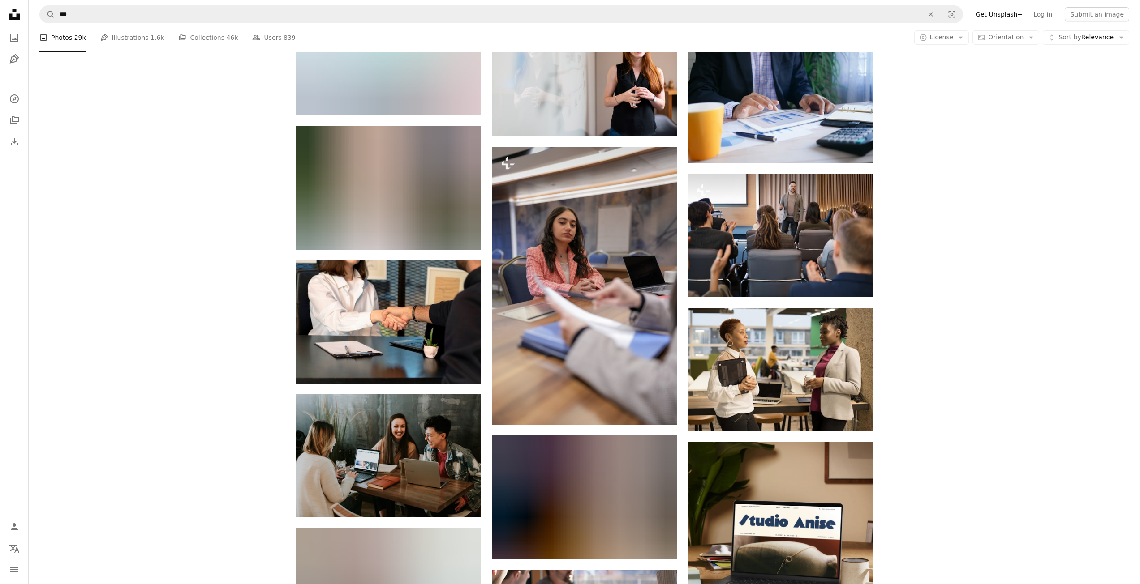
scroll to position [2835, 0]
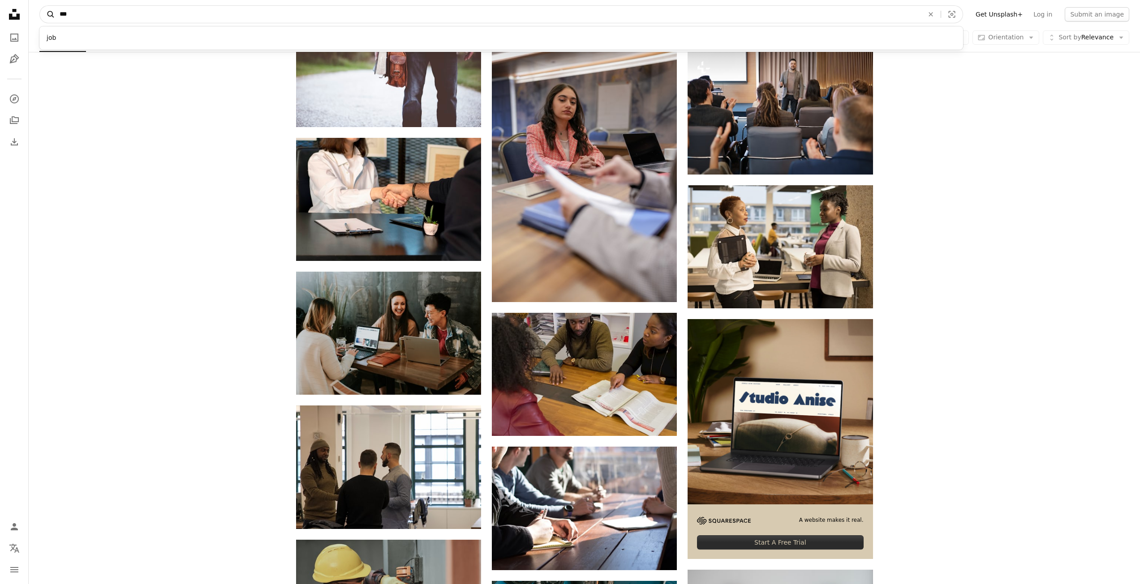
drag, startPoint x: 192, startPoint y: 12, endPoint x: 51, endPoint y: 19, distance: 140.8
click at [51, 19] on form "A magnifying glass *** job An X shape Visual search" at bounding box center [500, 14] width 923 height 18
type input "*********"
click at [40, 6] on button "A magnifying glass" at bounding box center [47, 14] width 15 height 17
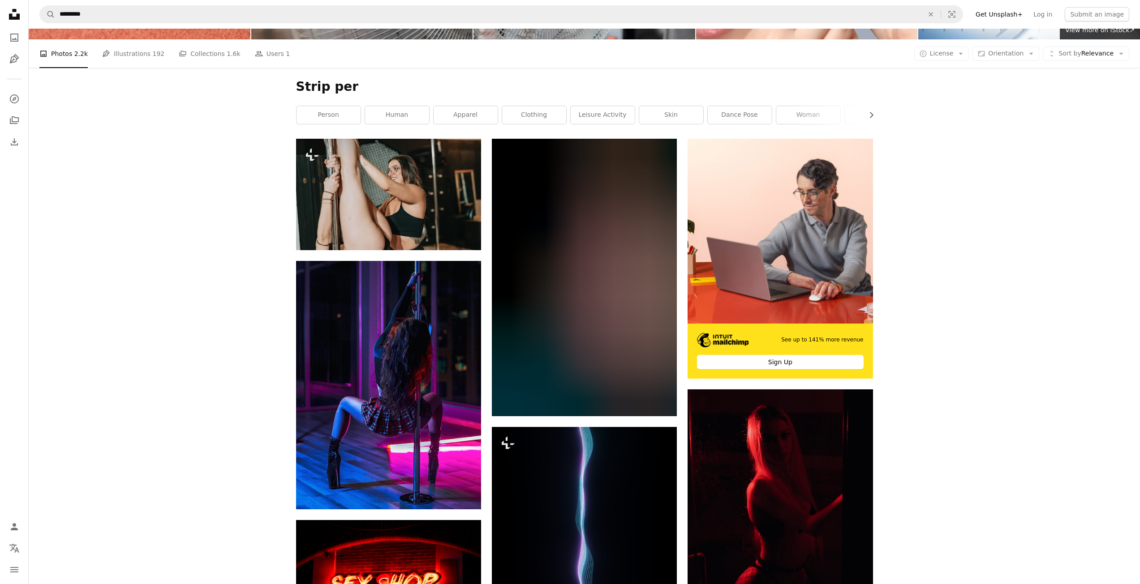
scroll to position [269, 0]
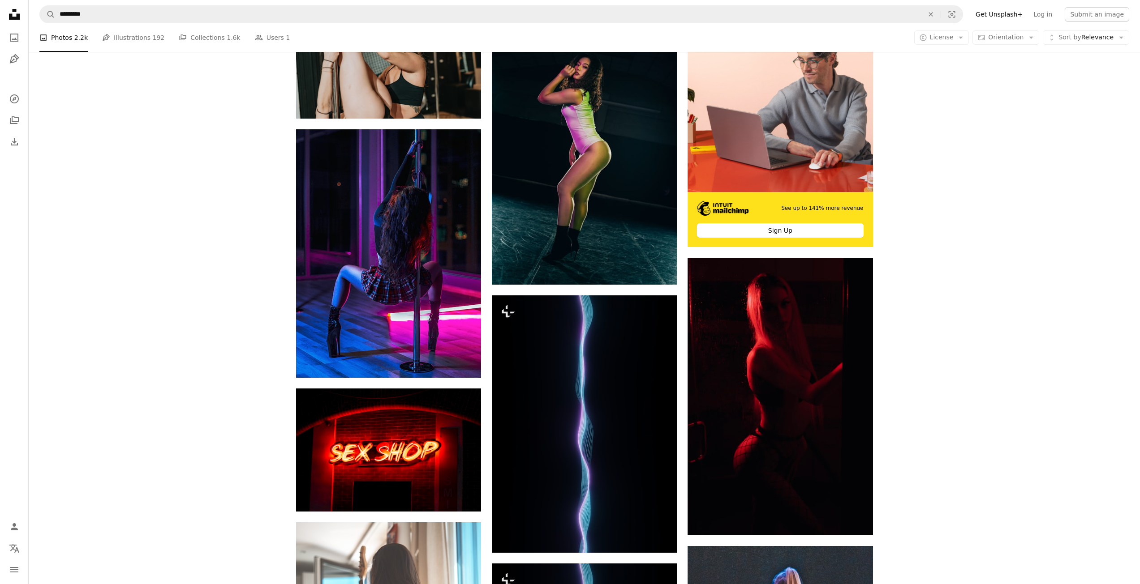
click at [20, 21] on icon "Unsplash logo Unsplash Home" at bounding box center [14, 14] width 18 height 18
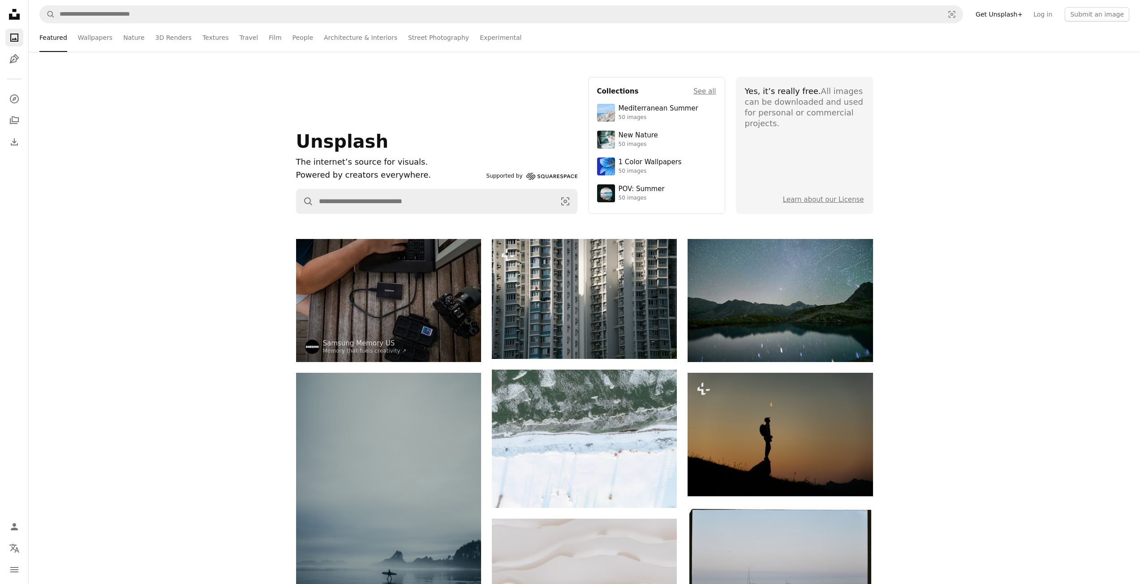
click at [20, 18] on icon "Unsplash logo Unsplash Home" at bounding box center [14, 14] width 18 height 18
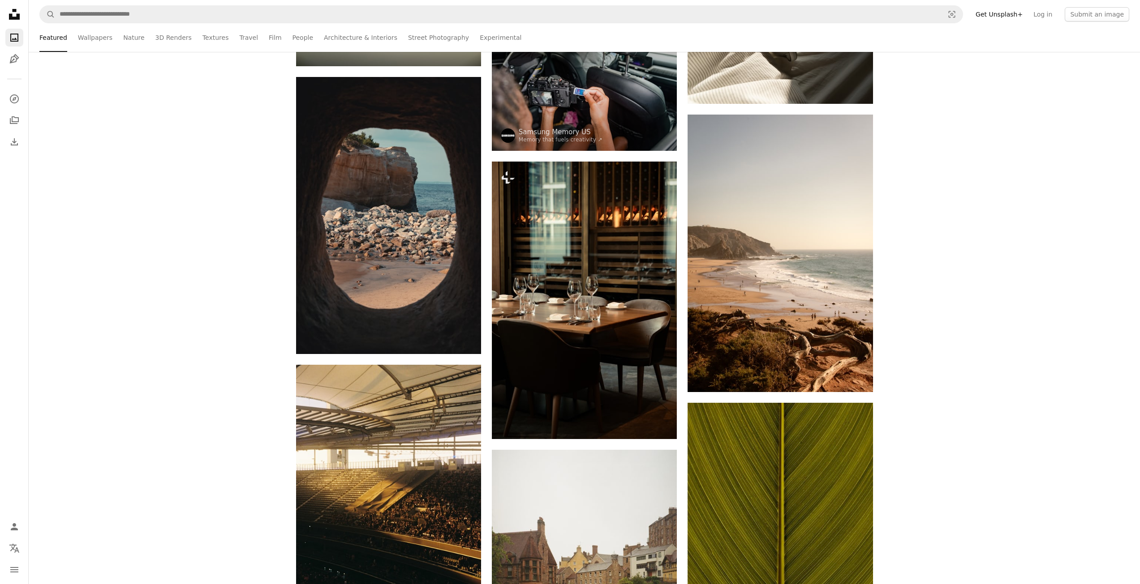
scroll to position [1612, 0]
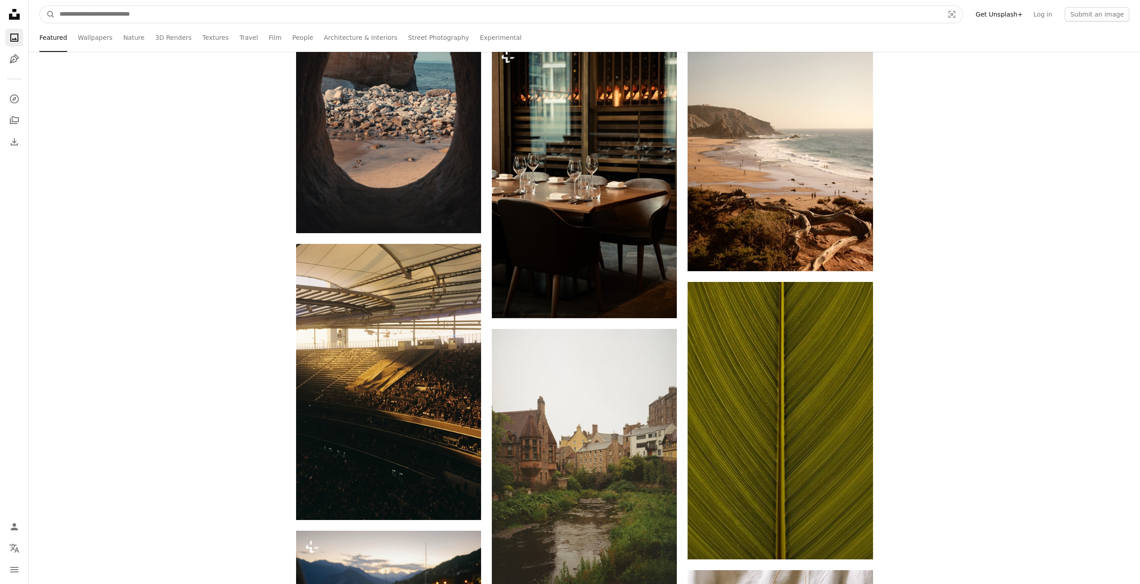
click at [443, 15] on input "Find visuals sitewide" at bounding box center [498, 14] width 886 height 17
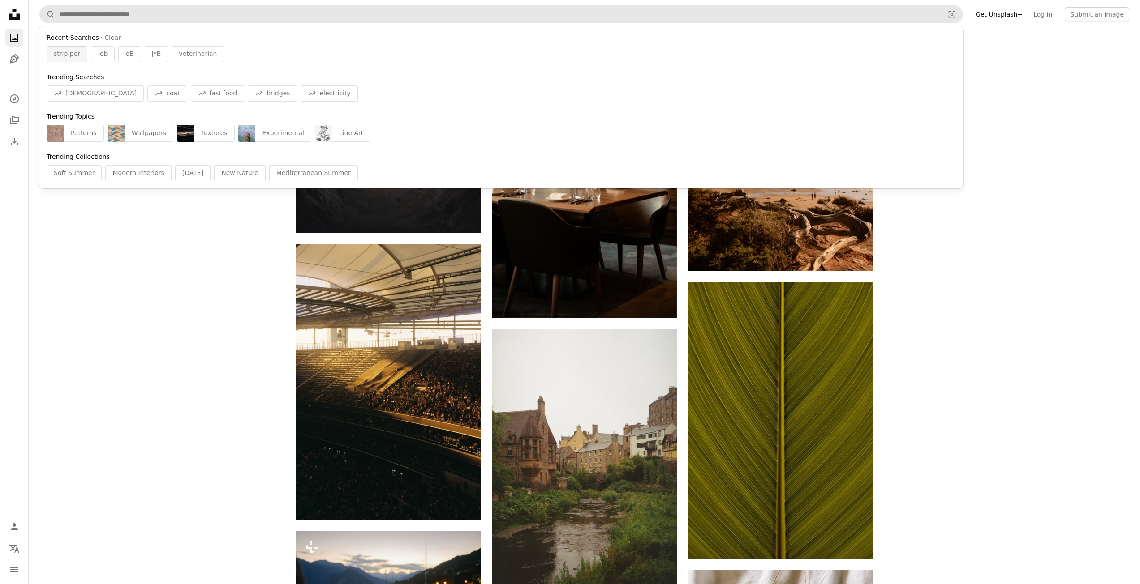
click at [66, 53] on span "strip per" at bounding box center [67, 54] width 26 height 9
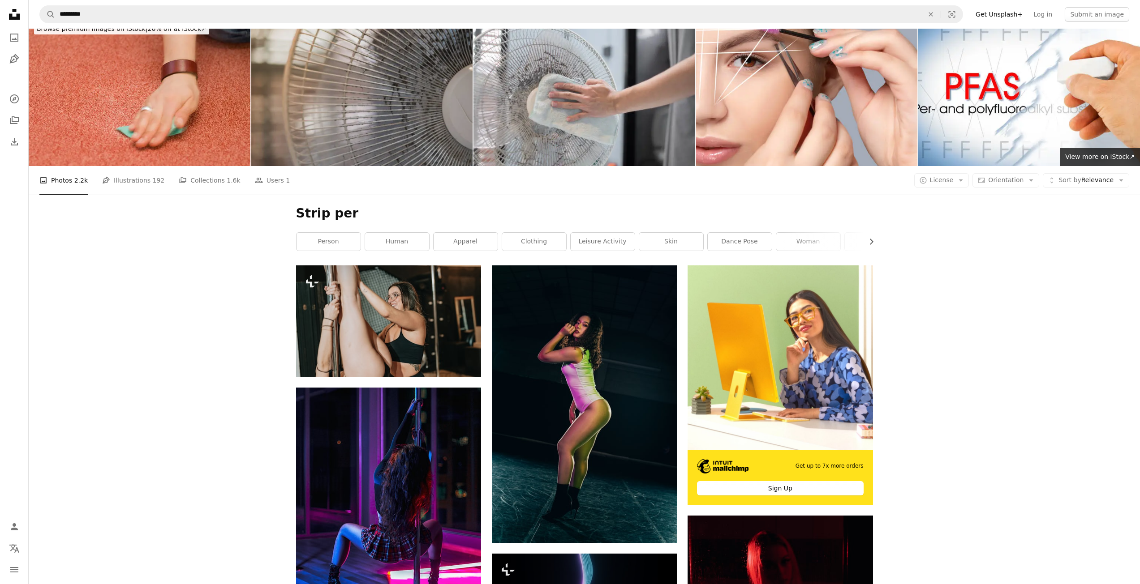
scroll to position [224, 0]
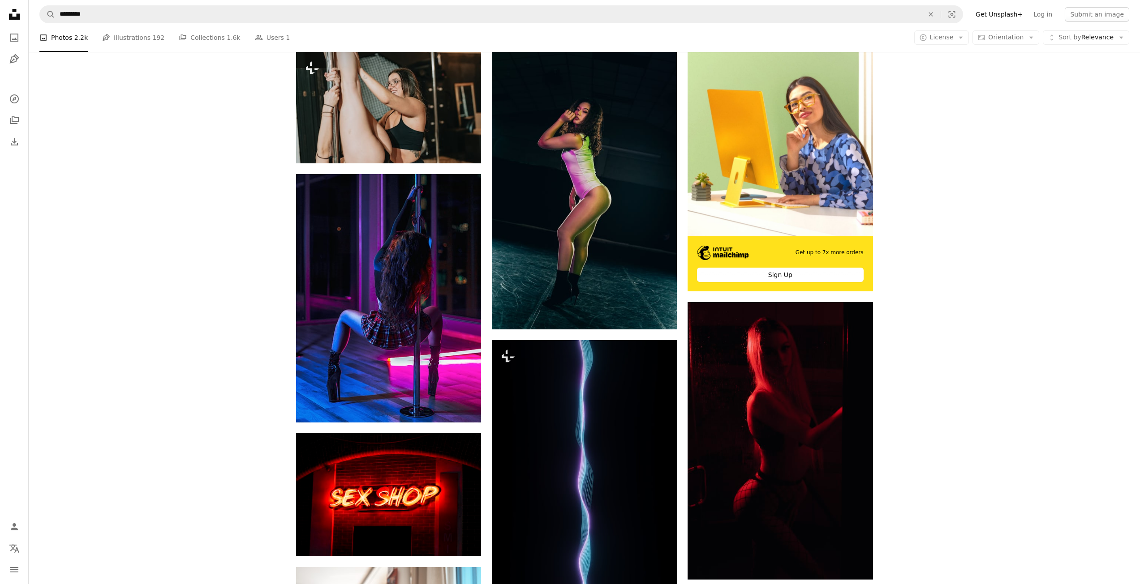
click at [21, 16] on icon "Unsplash logo Unsplash Home" at bounding box center [14, 14] width 18 height 18
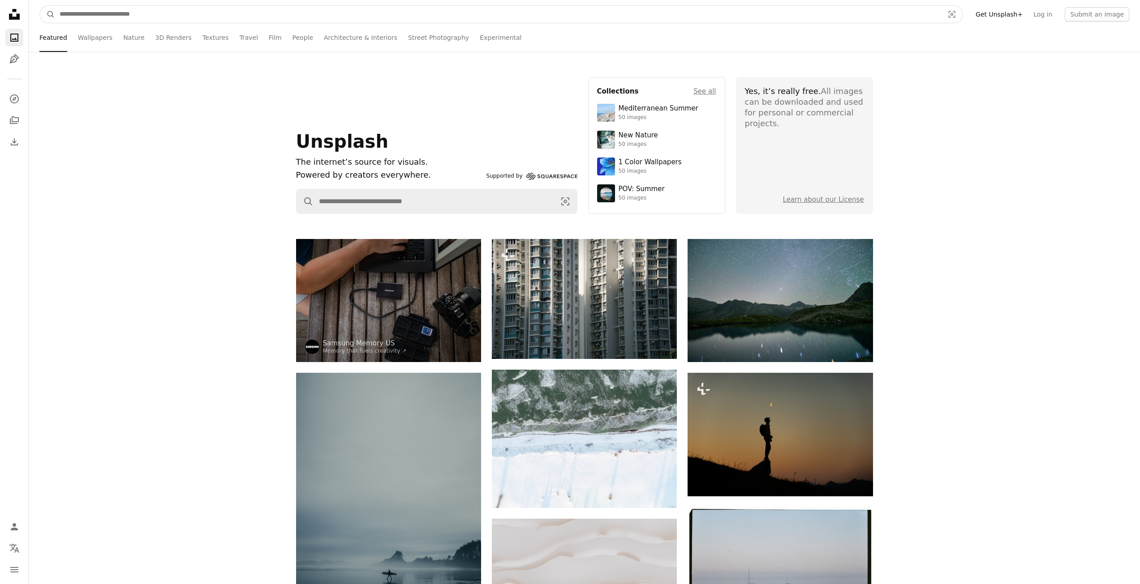
click at [155, 13] on input "Find visuals sitewide" at bounding box center [498, 14] width 886 height 17
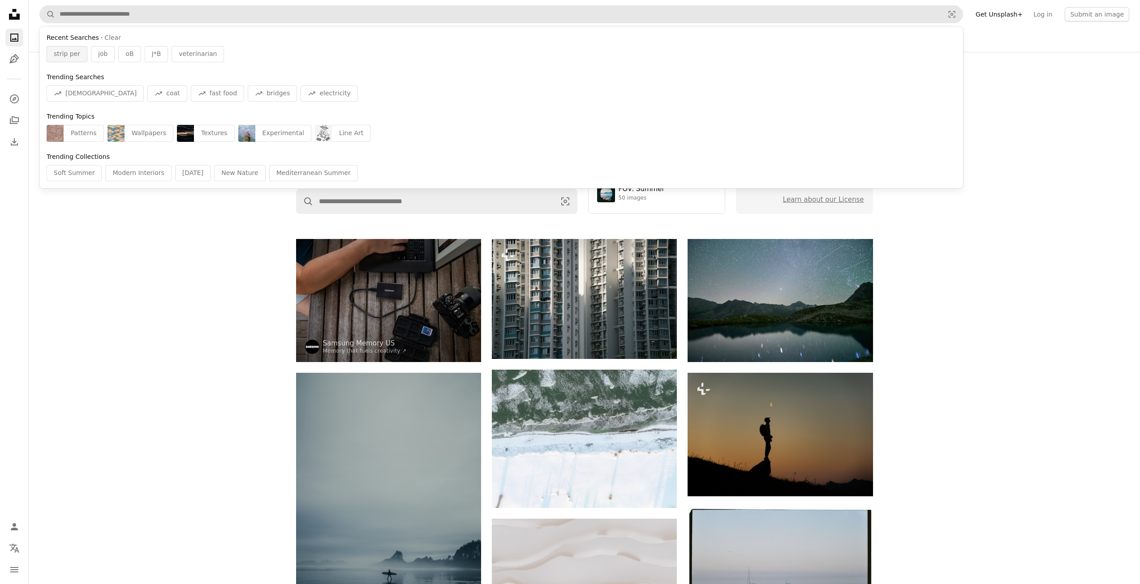
click at [71, 50] on span "strip per" at bounding box center [67, 54] width 26 height 9
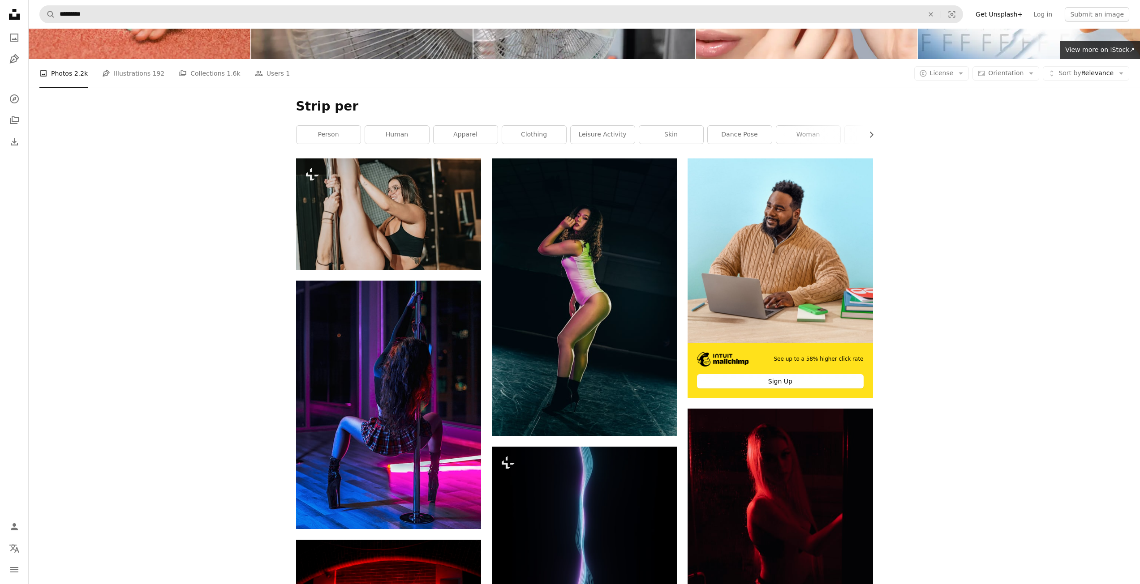
scroll to position [224, 0]
